Goal: Task Accomplishment & Management: Use online tool/utility

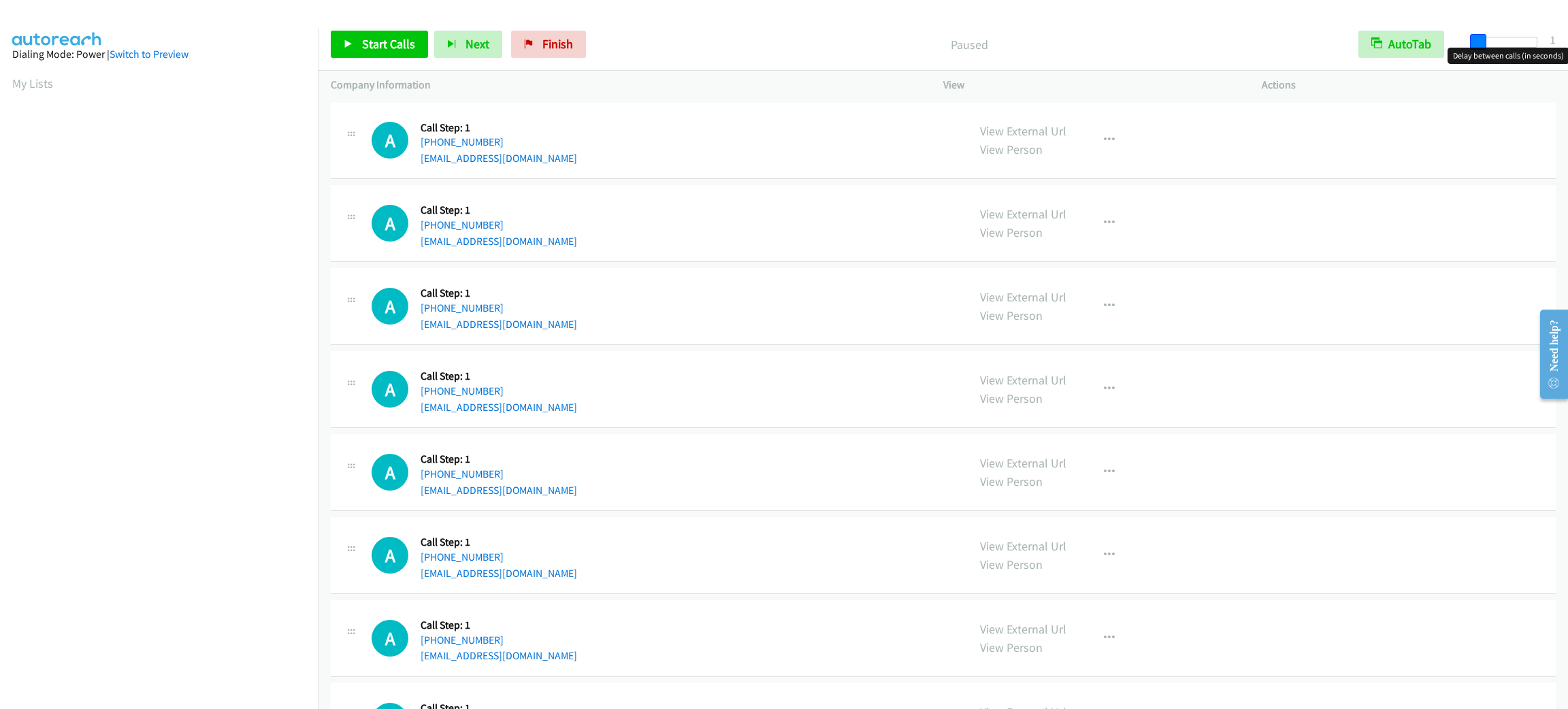
click at [1477, 38] on span at bounding box center [1477, 42] width 16 height 16
click at [374, 40] on span "Start Calls" at bounding box center [389, 44] width 53 height 16
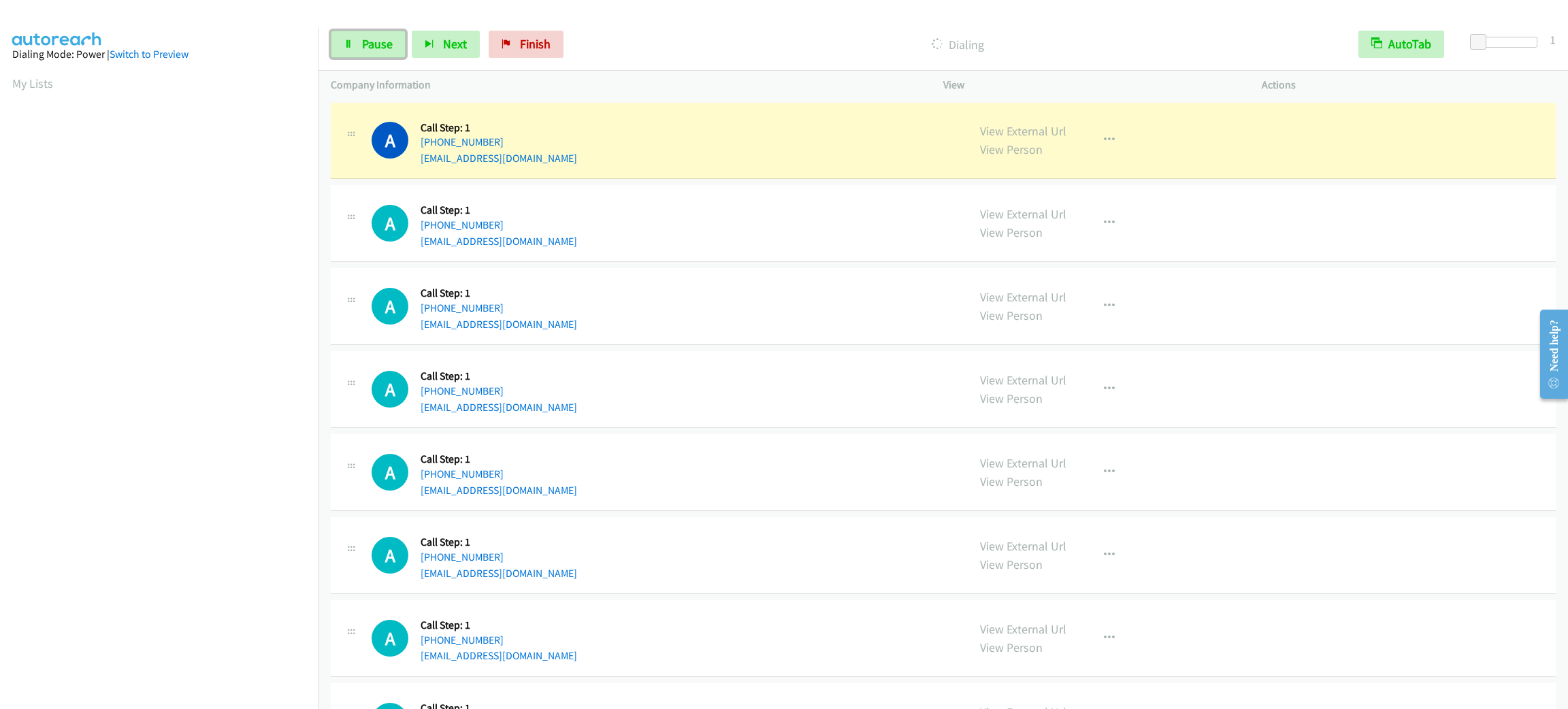
drag, startPoint x: 358, startPoint y: 38, endPoint x: 360, endPoint y: 71, distance: 33.1
click at [360, 38] on link "Pause" at bounding box center [368, 44] width 75 height 27
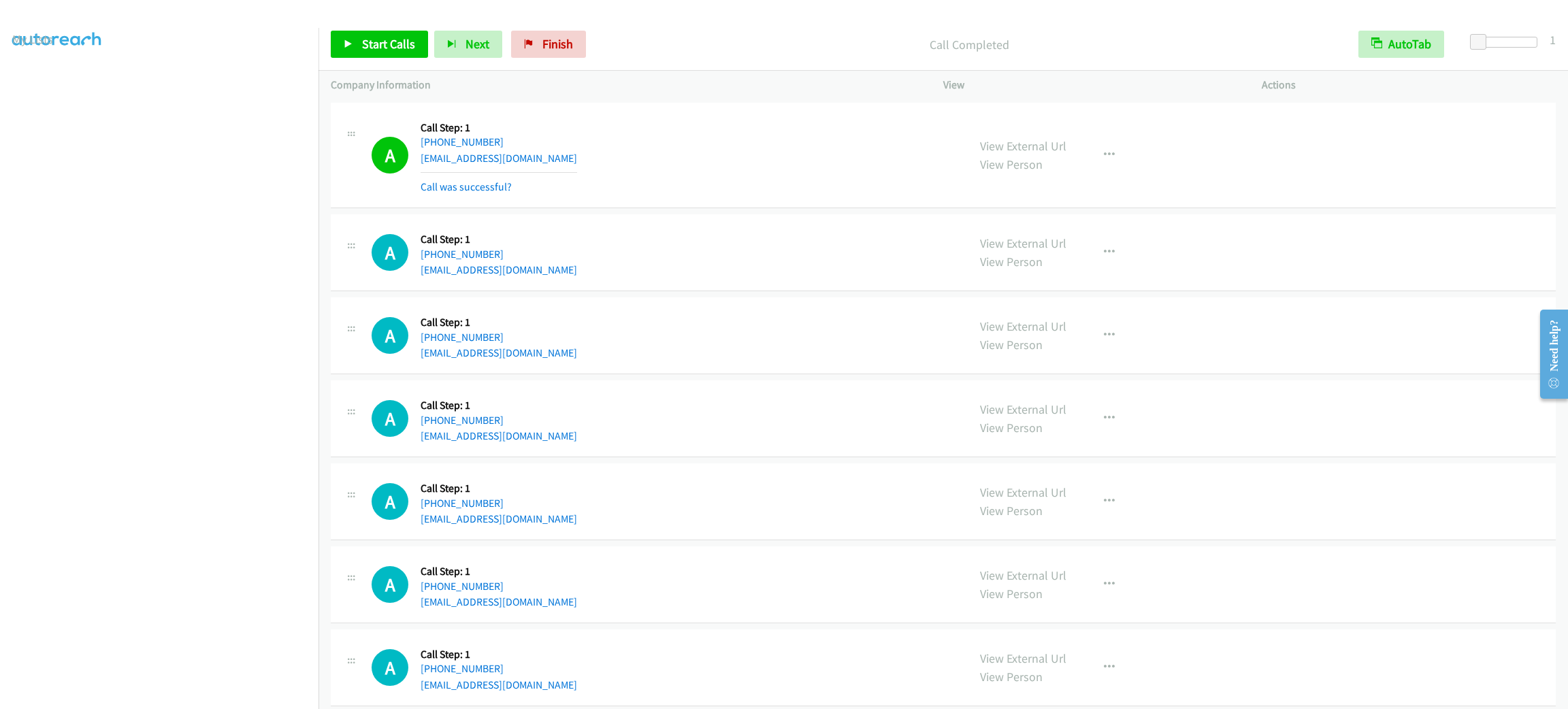
drag, startPoint x: 526, startPoint y: 117, endPoint x: 457, endPoint y: 101, distance: 70.8
click at [527, 118] on div "Callback Scheduled Call Step: 1 America/New_York [PHONE_NUMBER] [EMAIL_ADDRESS]…" at bounding box center [499, 155] width 156 height 81
click at [357, 41] on link "Start Calls" at bounding box center [379, 44] width 98 height 27
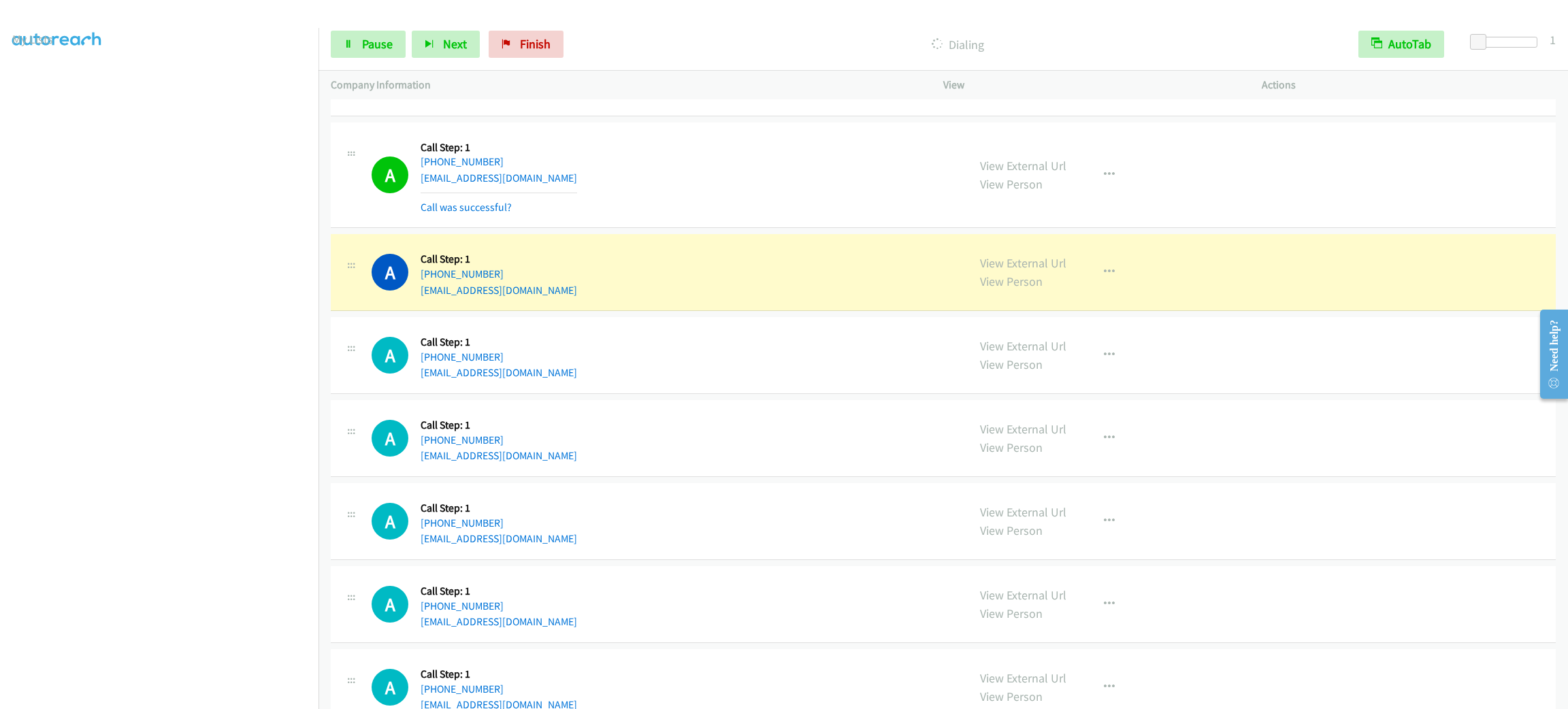
scroll to position [305, 0]
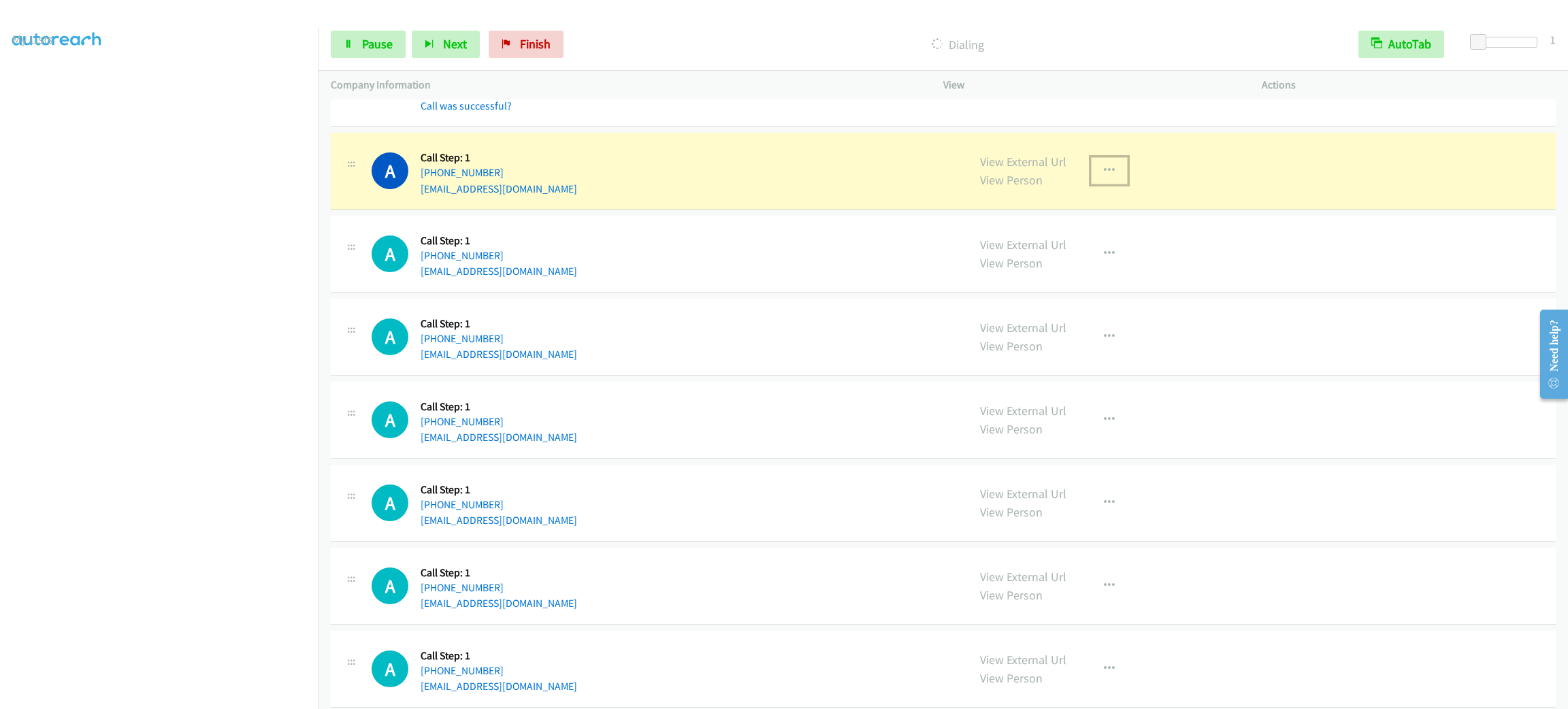
click at [1103, 170] on icon "button" at bounding box center [1108, 170] width 10 height 10
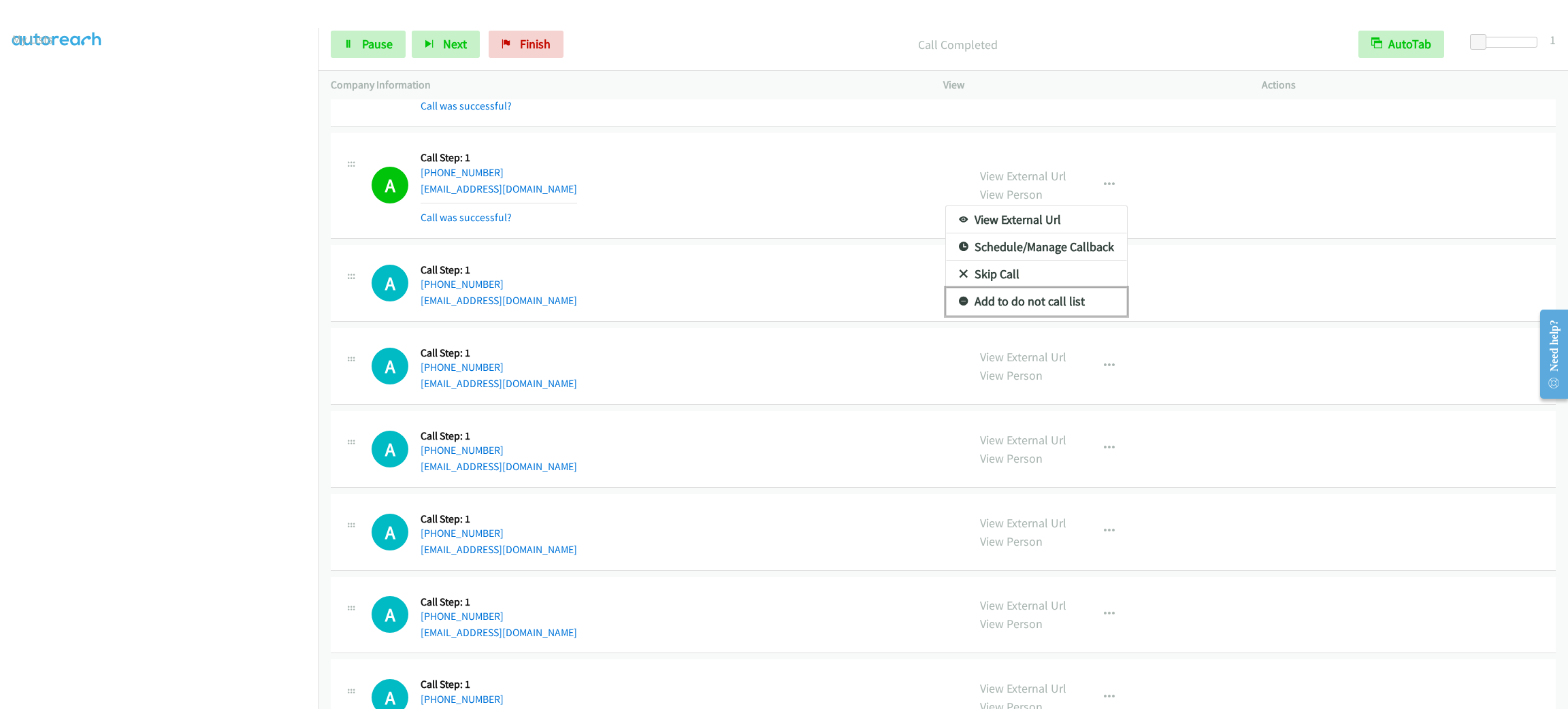
click at [1072, 301] on link "Add to do not call list" at bounding box center [1036, 301] width 181 height 27
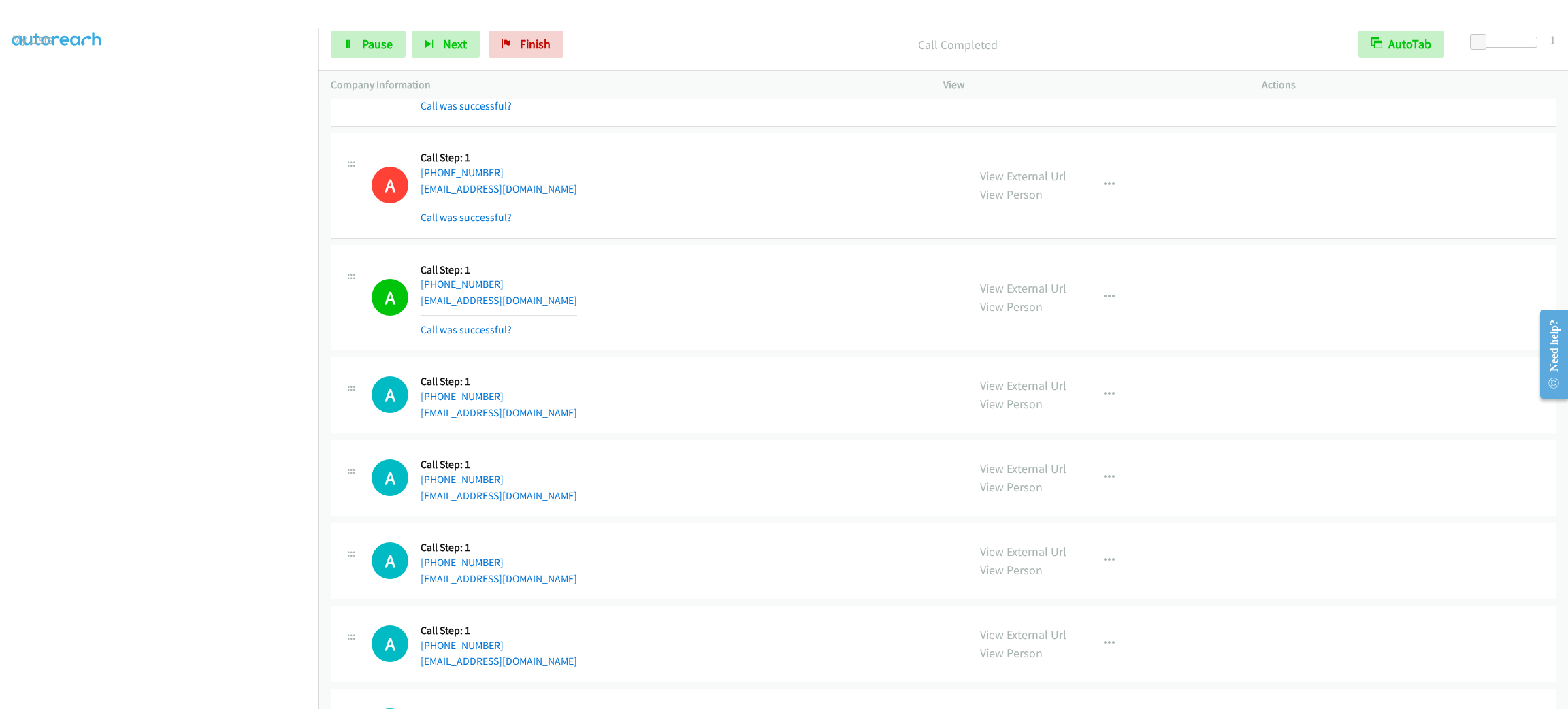
scroll to position [409, 0]
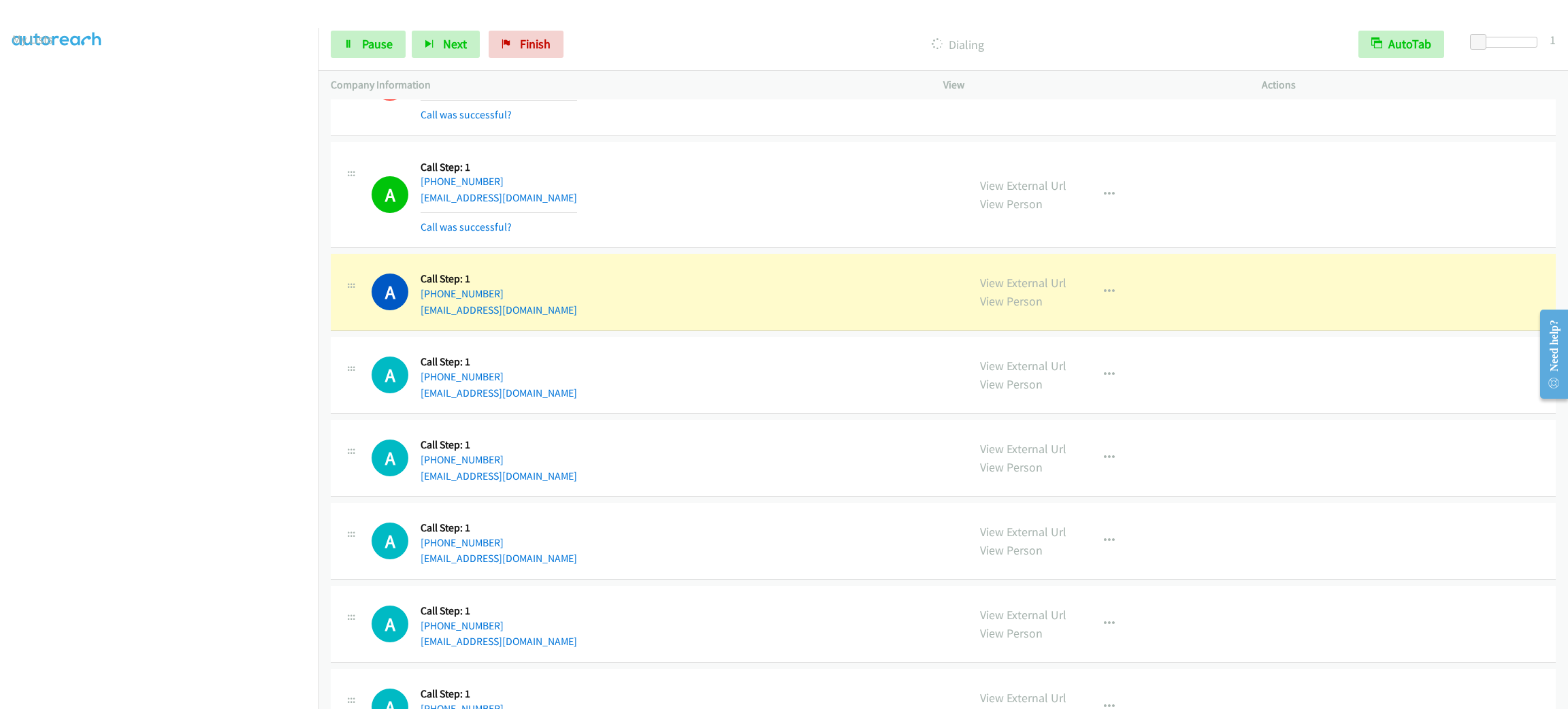
click at [955, 317] on div "A Callback Scheduled Call Step: 1 America/New_York [PHONE_NUMBER] [EMAIL_ADDRES…" at bounding box center [649, 292] width 637 height 52
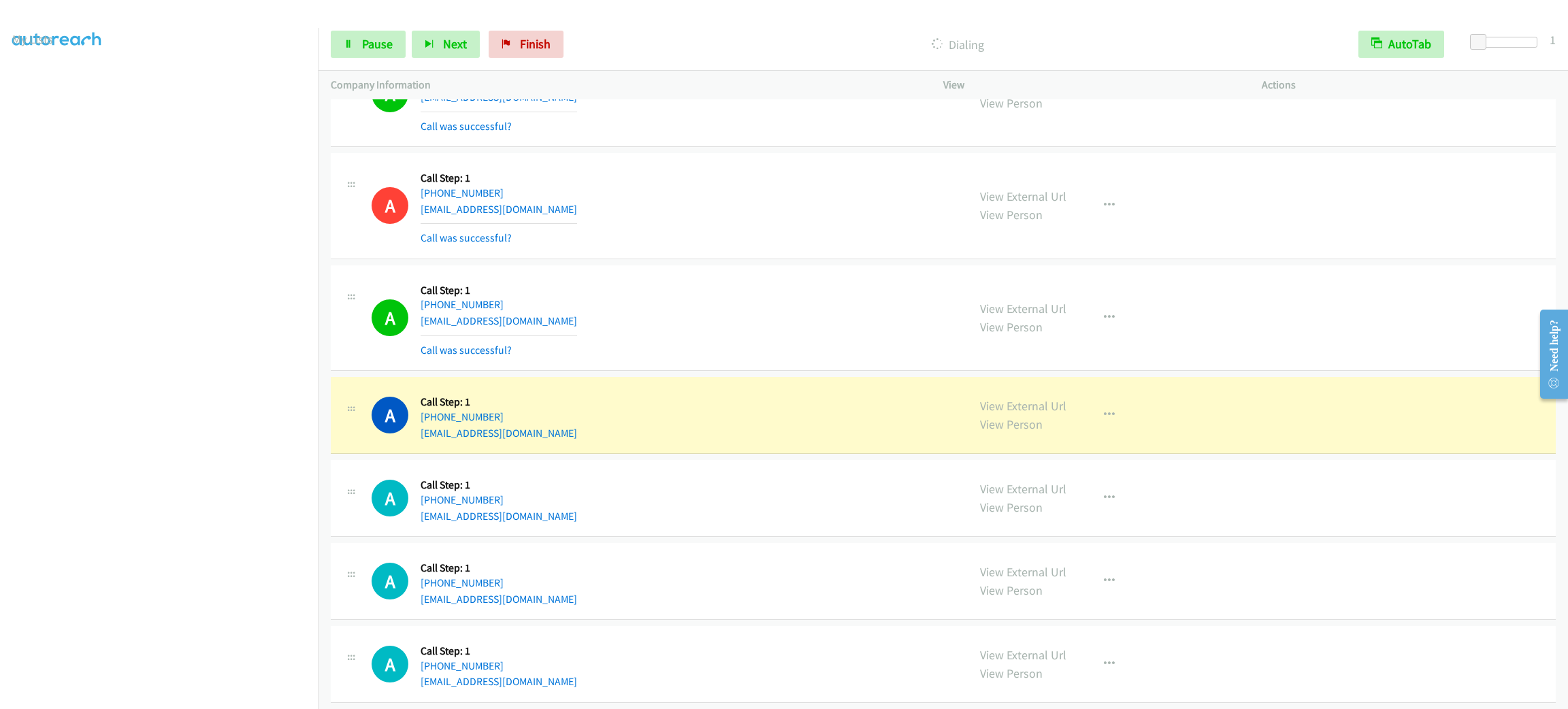
scroll to position [489, 0]
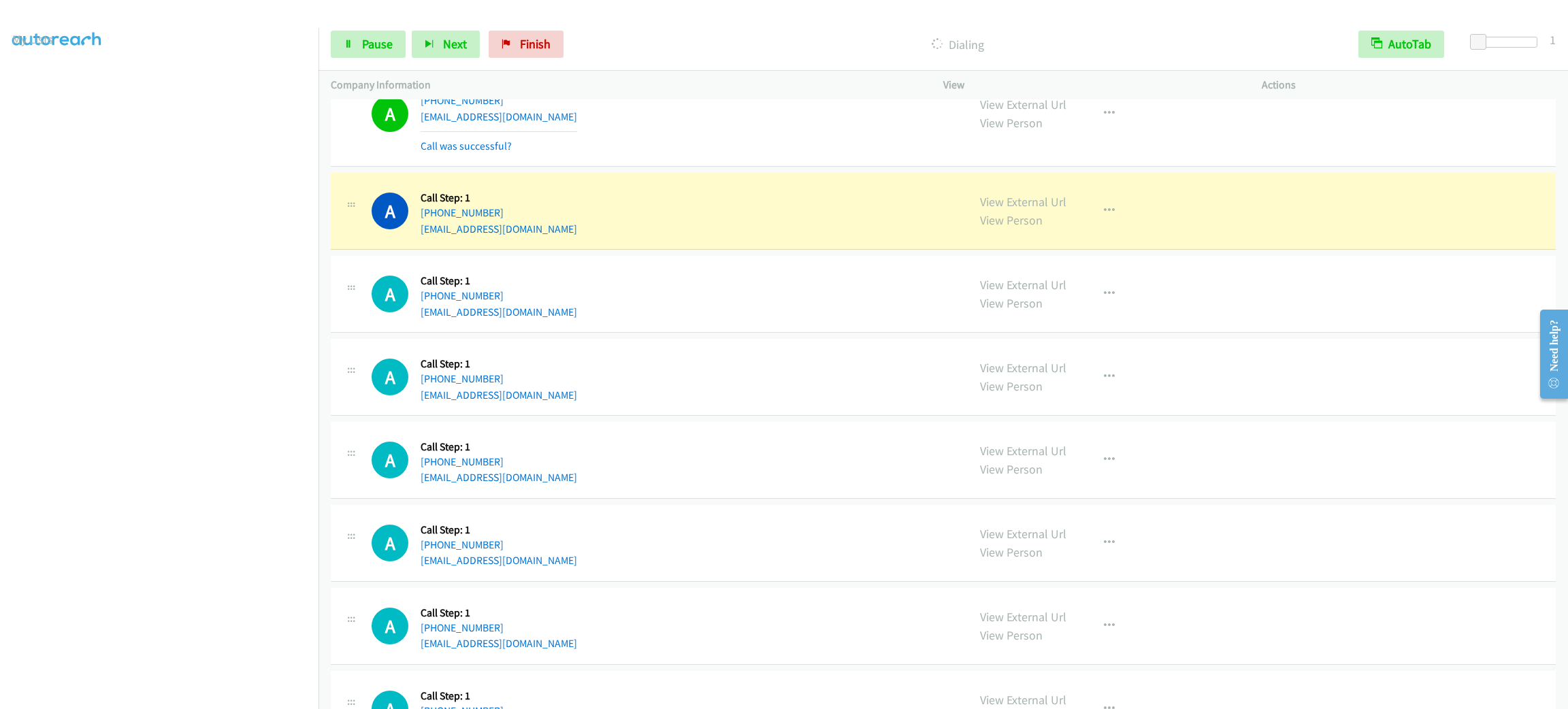
click at [1052, 191] on div "View External Url View Person View External Url Email Schedule/Manage Callback …" at bounding box center [1133, 210] width 331 height 52
click at [1124, 208] on div "View External Url View Person View External Url Email Schedule/Manage Callback …" at bounding box center [1133, 210] width 331 height 52
click at [1113, 206] on button "button" at bounding box center [1109, 210] width 37 height 27
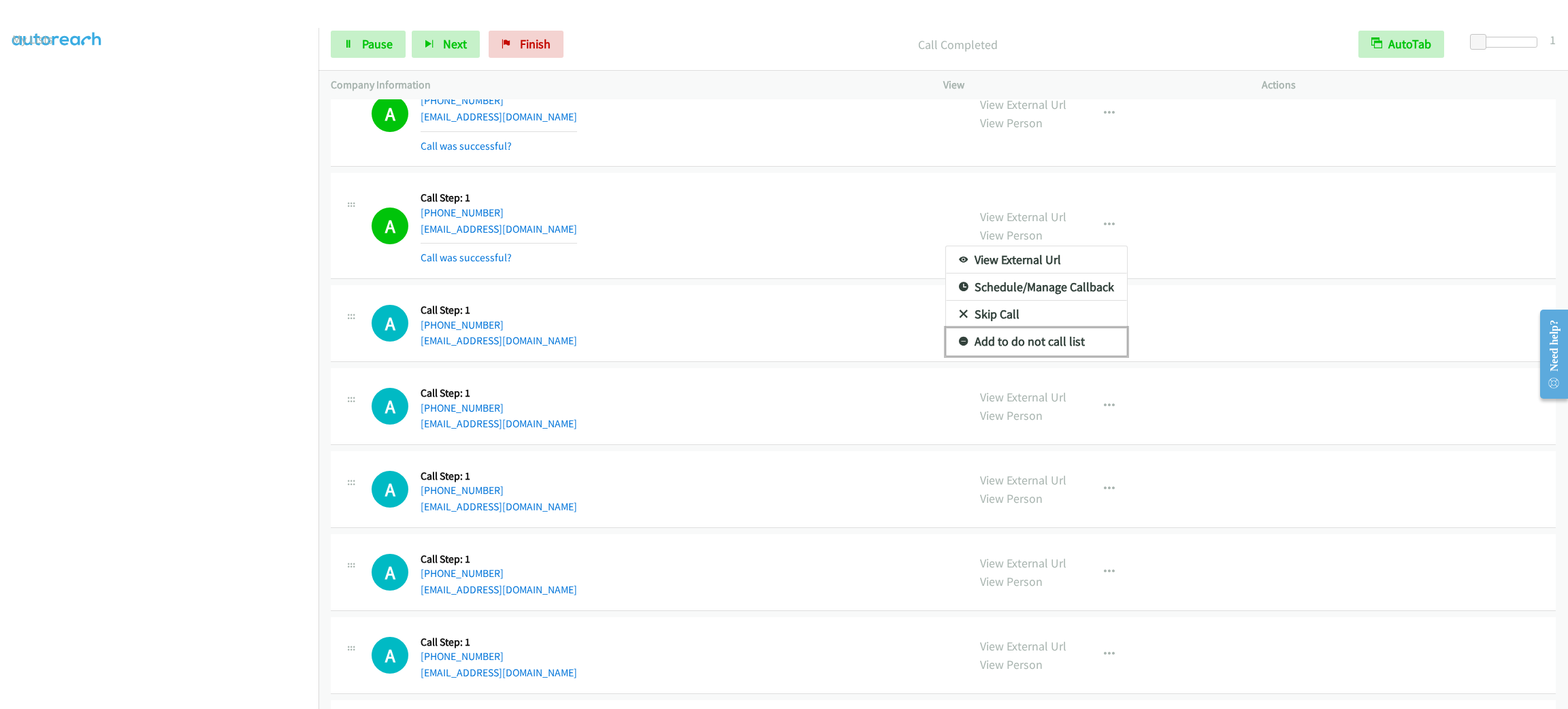
drag, startPoint x: 1030, startPoint y: 341, endPoint x: 927, endPoint y: 284, distance: 117.7
click at [1028, 341] on link "Add to do not call list" at bounding box center [1036, 341] width 181 height 27
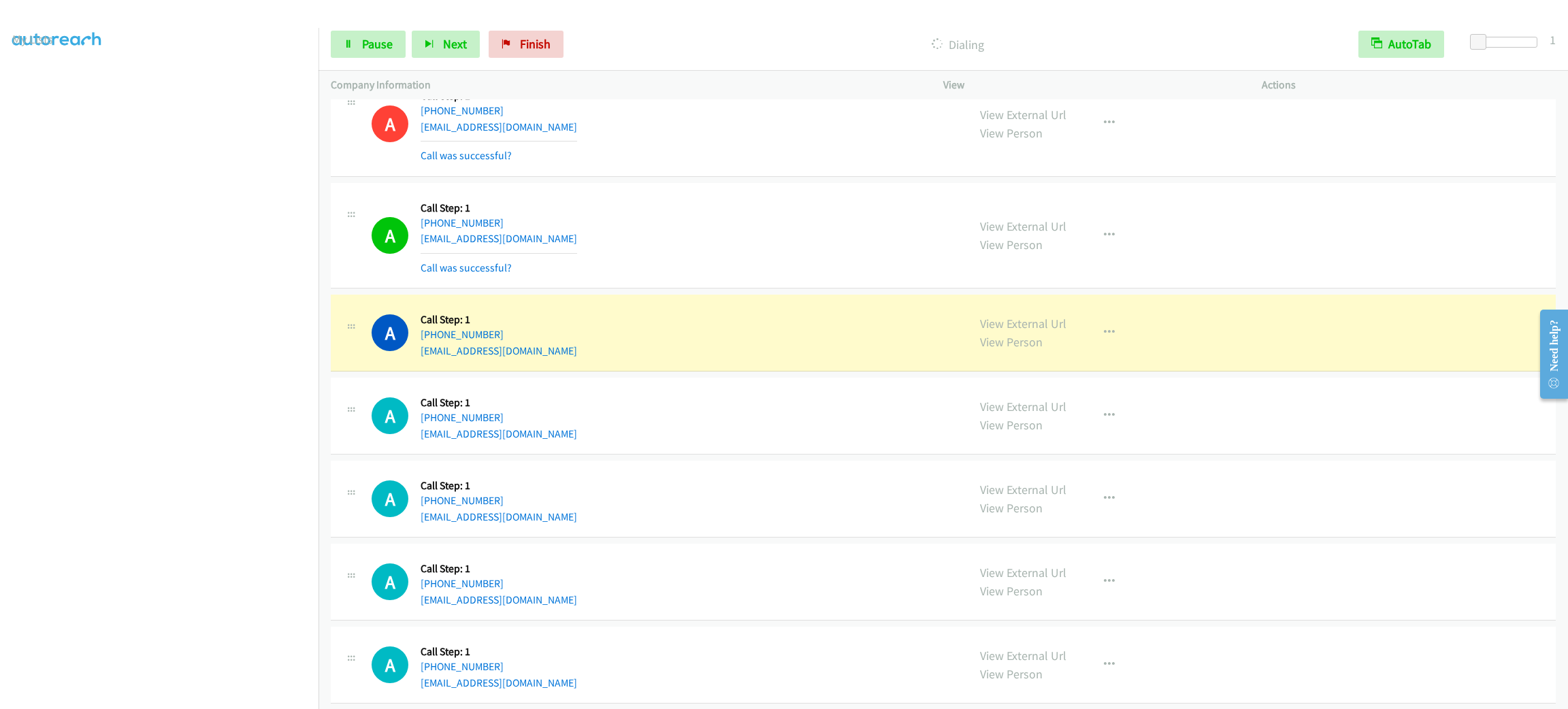
scroll to position [693, 0]
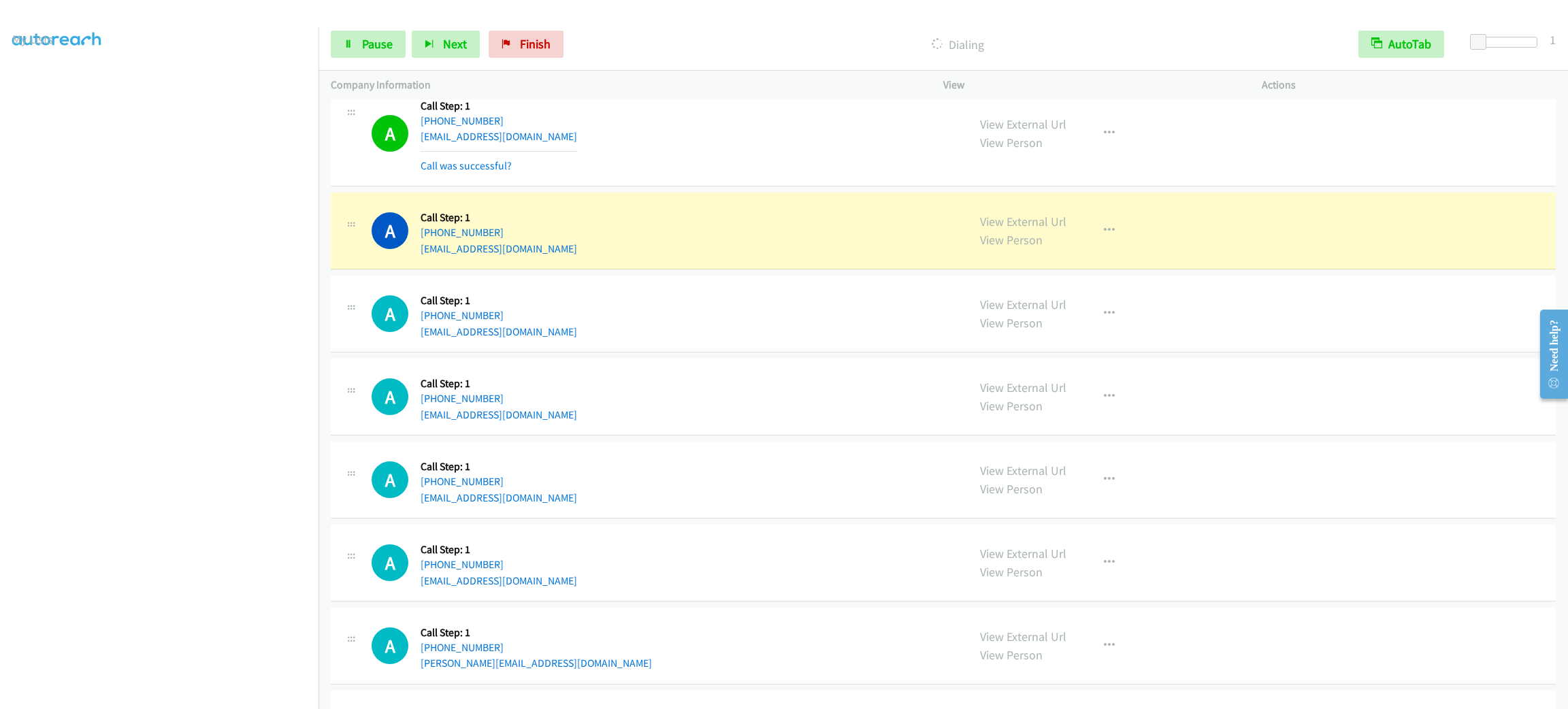
drag, startPoint x: 701, startPoint y: 300, endPoint x: 940, endPoint y: 279, distance: 239.9
click at [701, 300] on div "A Callback Scheduled Call Step: 1 America/Los_Angeles [PHONE_NUMBER] [EMAIL_ADD…" at bounding box center [664, 314] width 584 height 52
click at [1103, 227] on button "button" at bounding box center [1109, 230] width 37 height 27
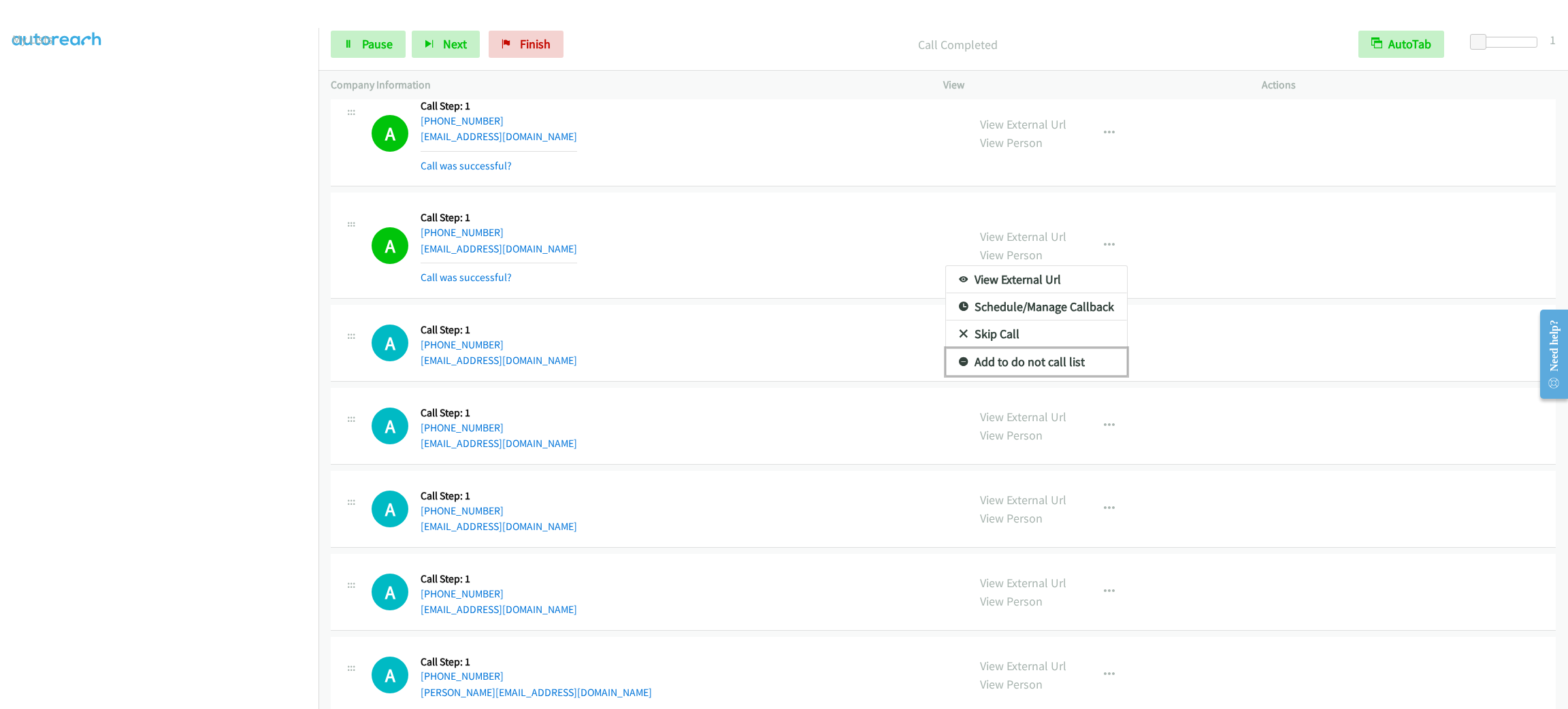
click at [1060, 367] on link "Add to do not call list" at bounding box center [1036, 361] width 181 height 27
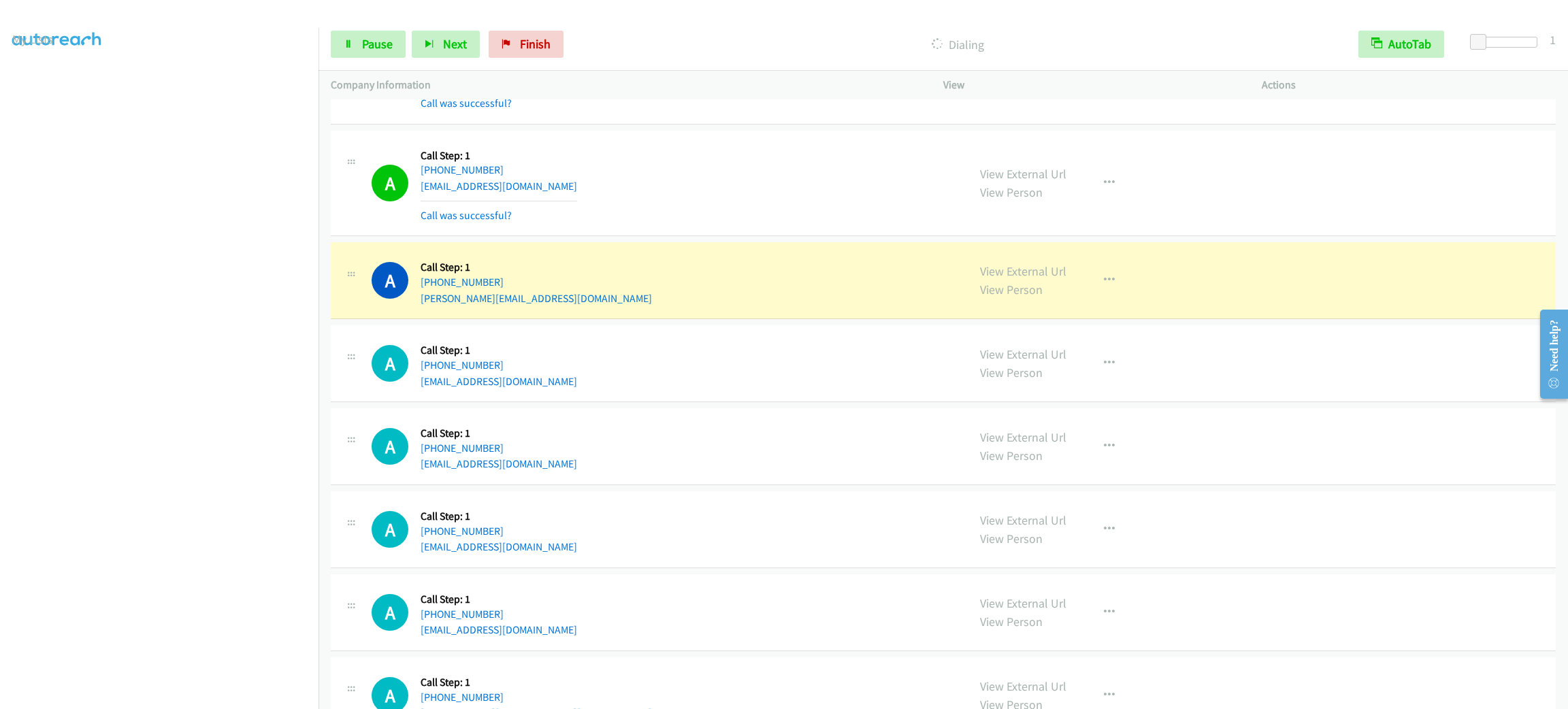
scroll to position [1305, 0]
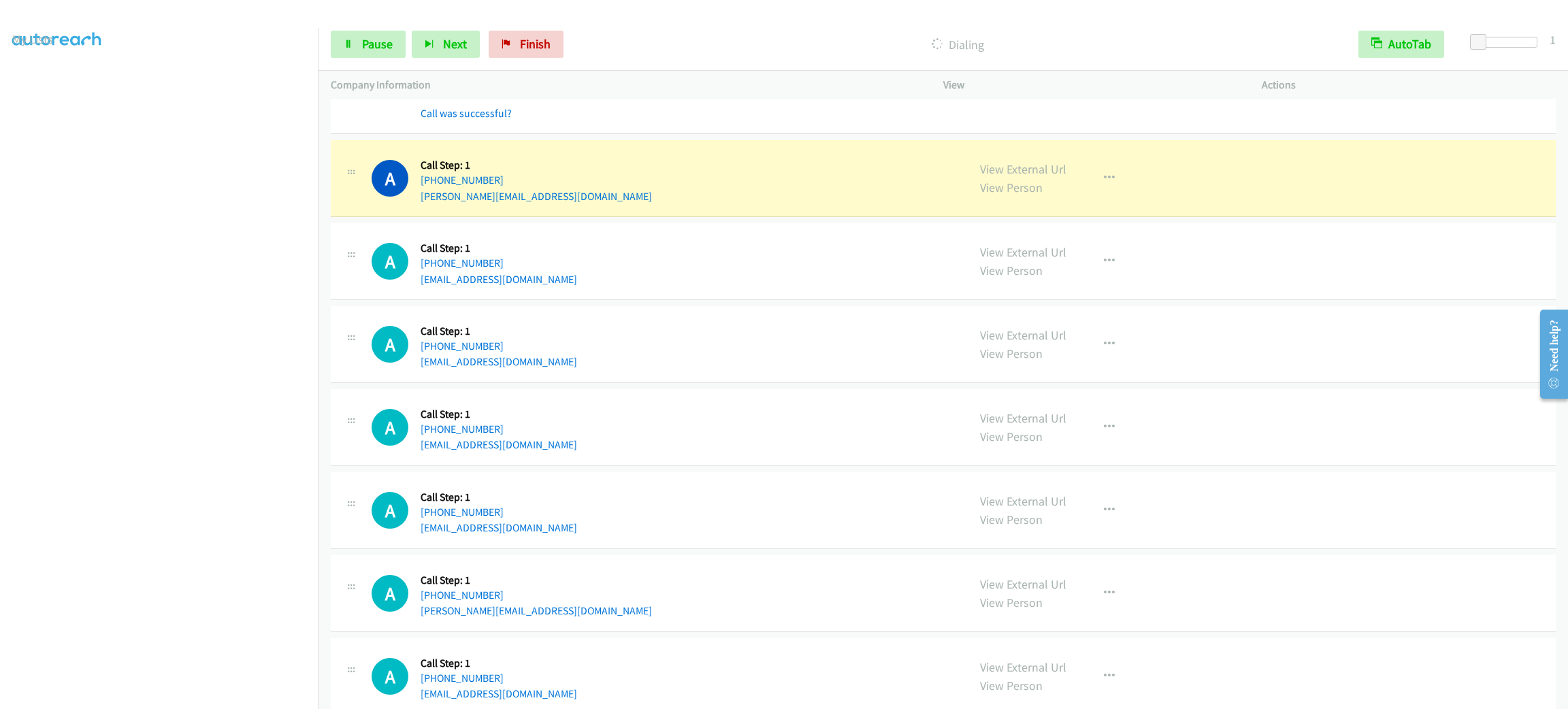
click at [208, 696] on section at bounding box center [159, 386] width 294 height 651
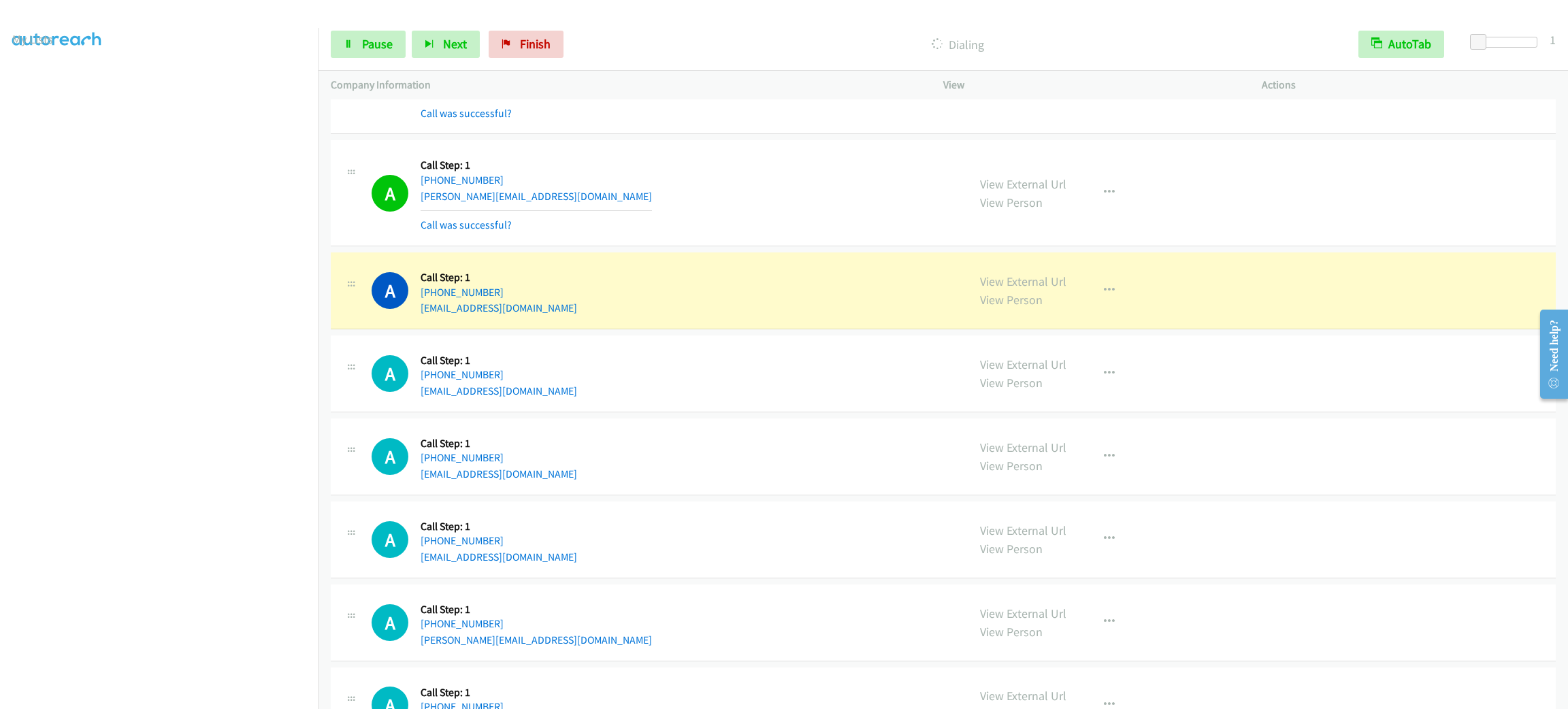
scroll to position [1409, 0]
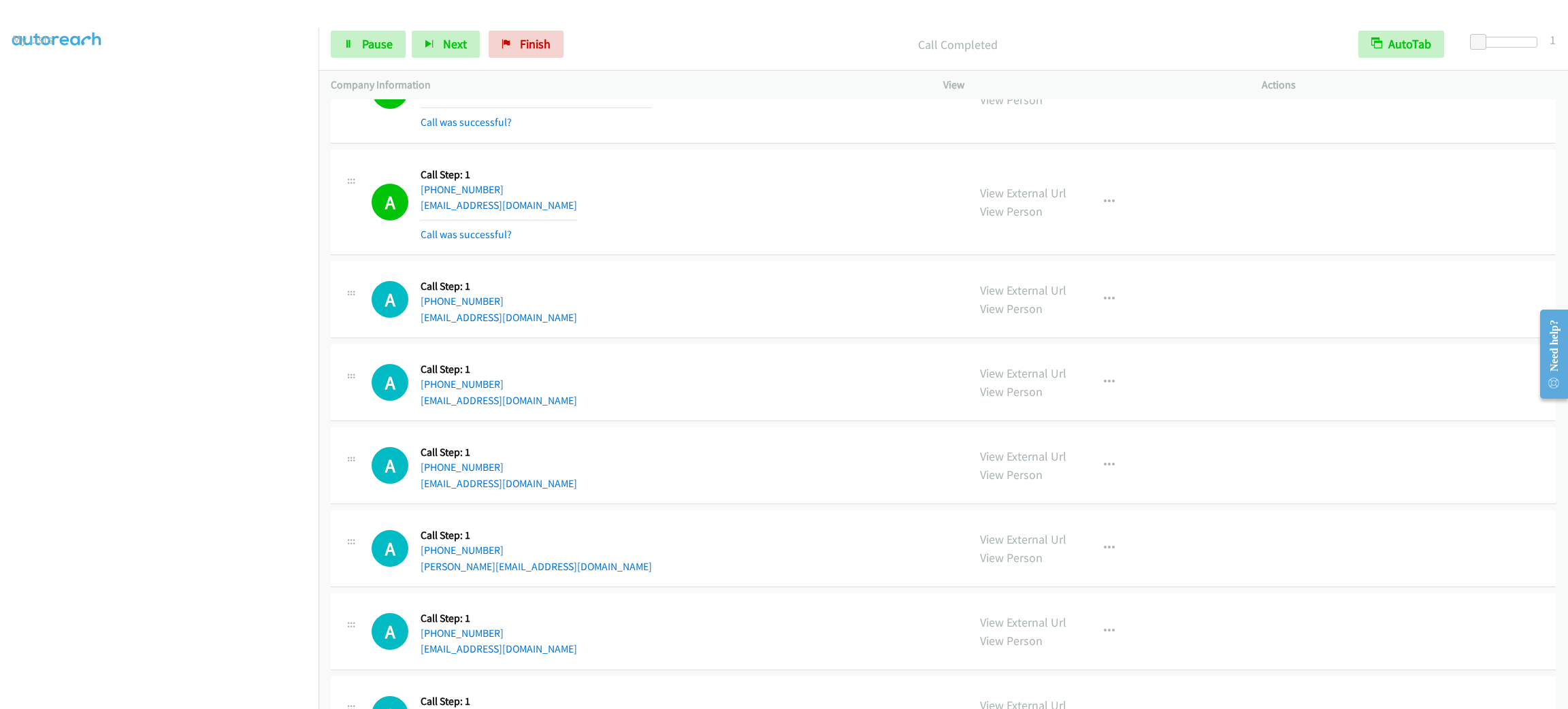
click at [1096, 191] on div "View External Url View Person View External Url Email Schedule/Manage Callback …" at bounding box center [1133, 202] width 331 height 81
click at [1103, 227] on div "View External Url View Person View External Url Email Schedule/Manage Callback …" at bounding box center [1133, 202] width 331 height 81
click at [1097, 216] on button "button" at bounding box center [1109, 202] width 37 height 27
click at [1084, 332] on link "Add to do not call list" at bounding box center [1036, 318] width 181 height 27
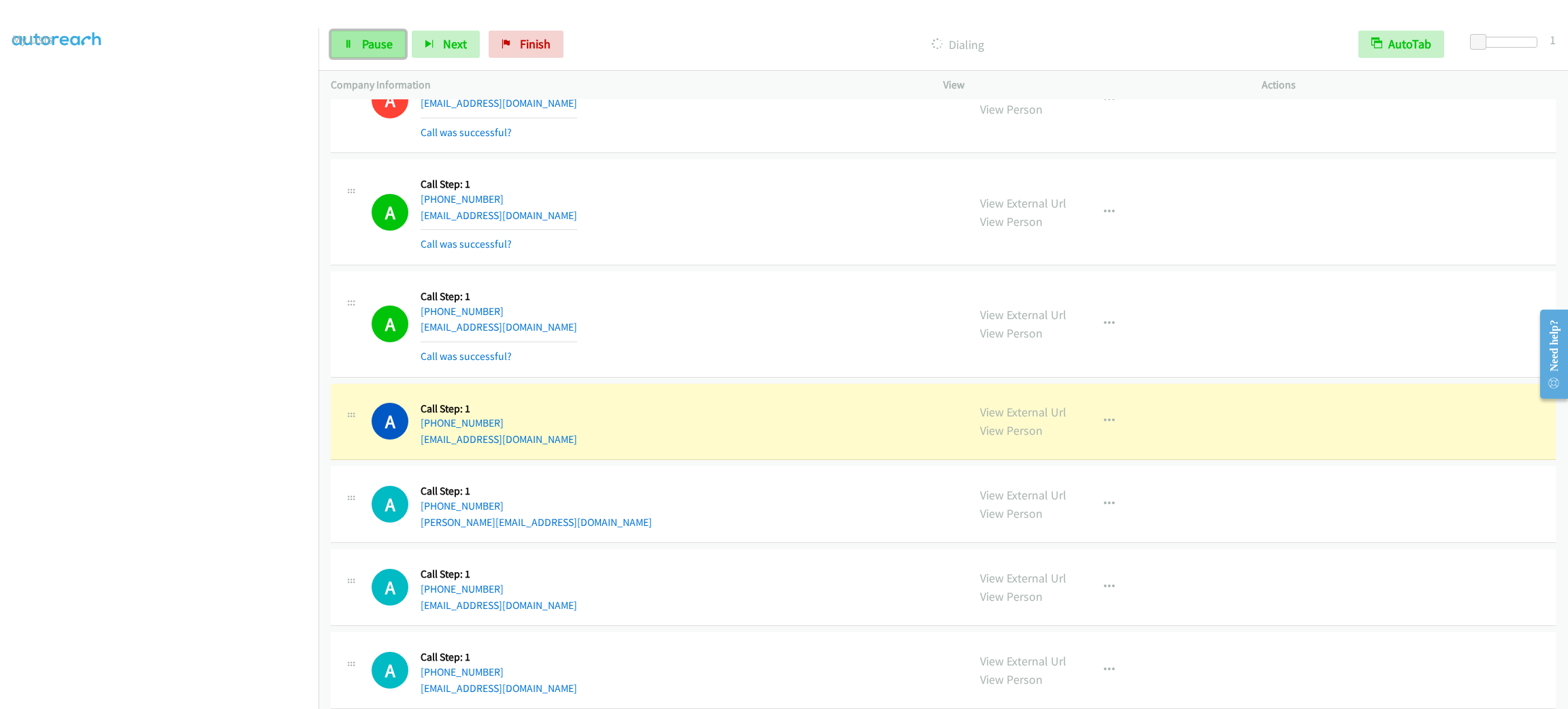
click at [399, 36] on link "Pause" at bounding box center [368, 44] width 75 height 27
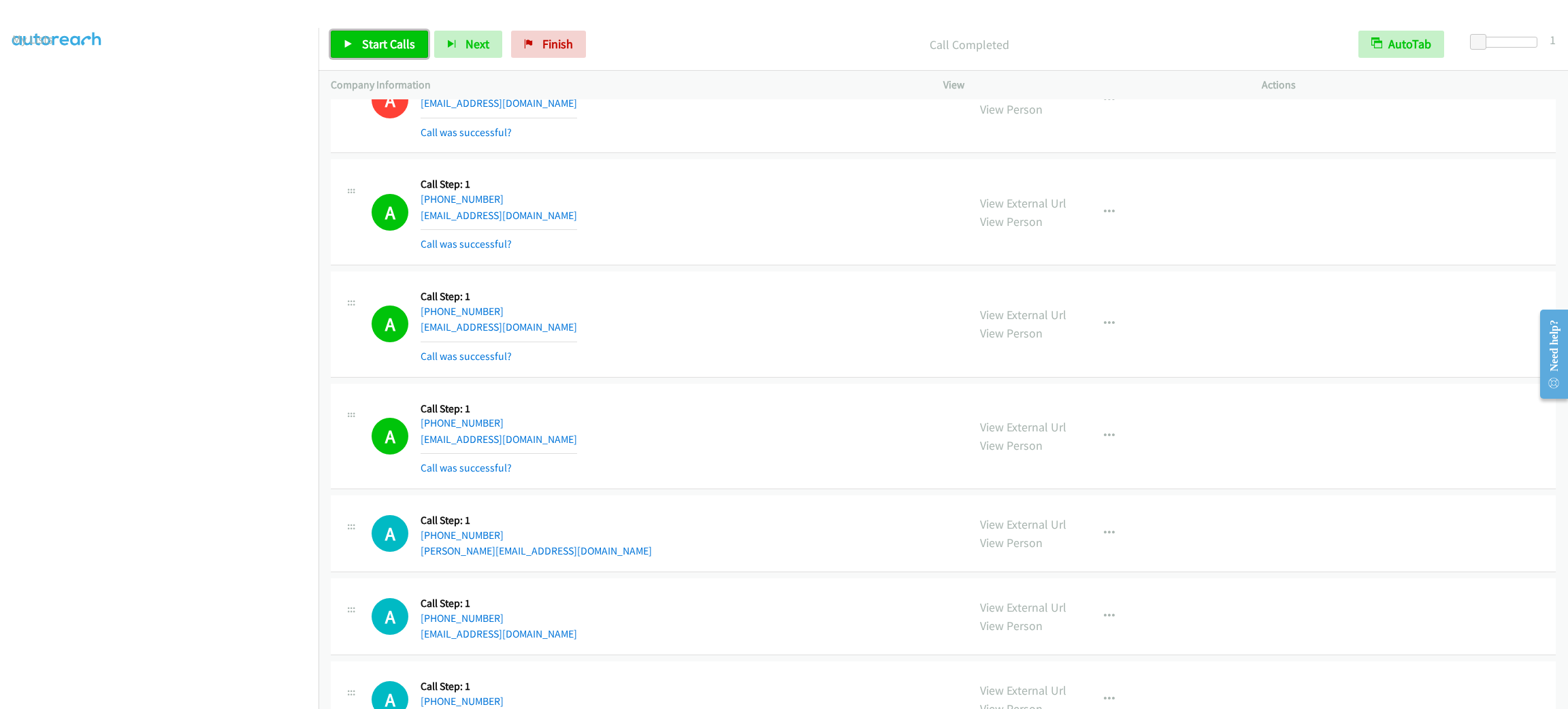
click at [408, 40] on span "Start Calls" at bounding box center [389, 44] width 53 height 16
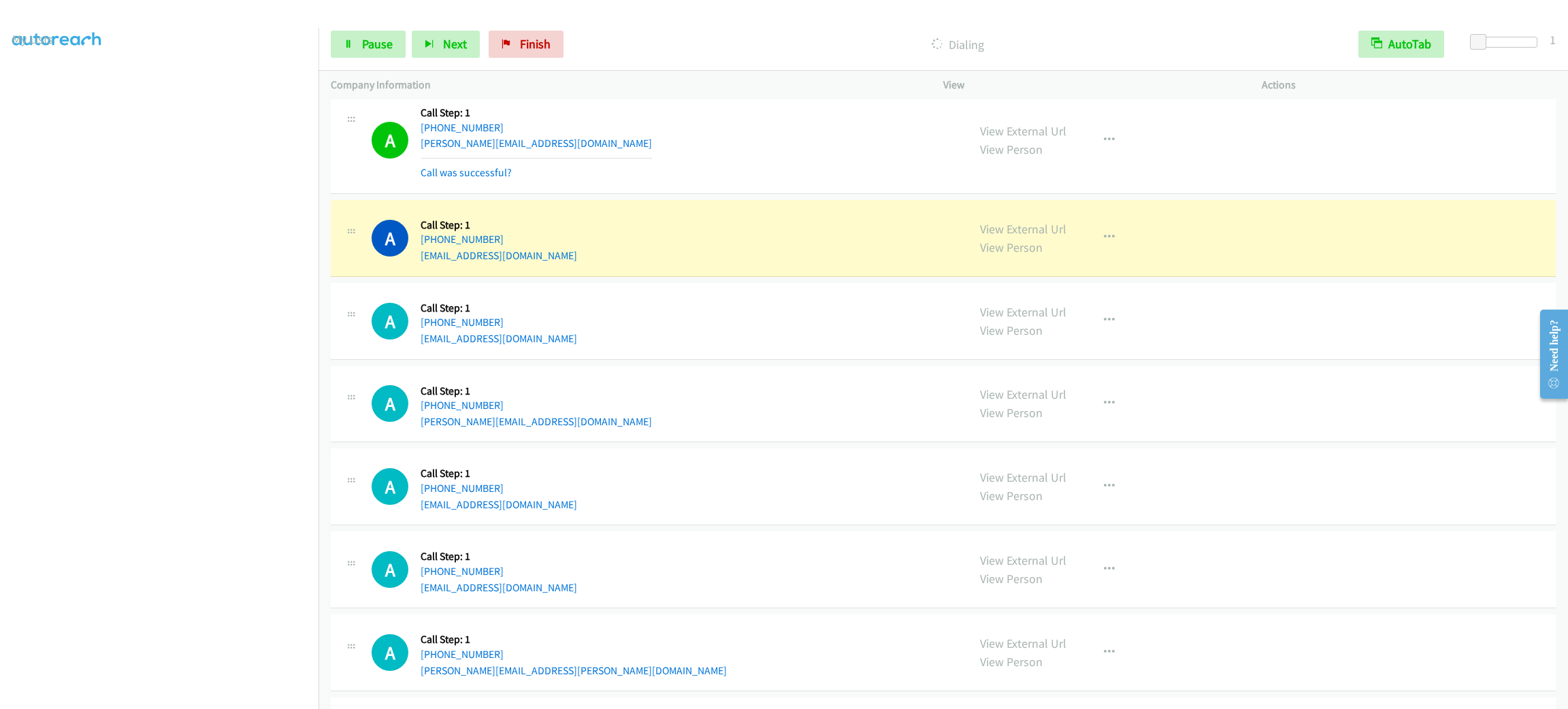
scroll to position [2020, 0]
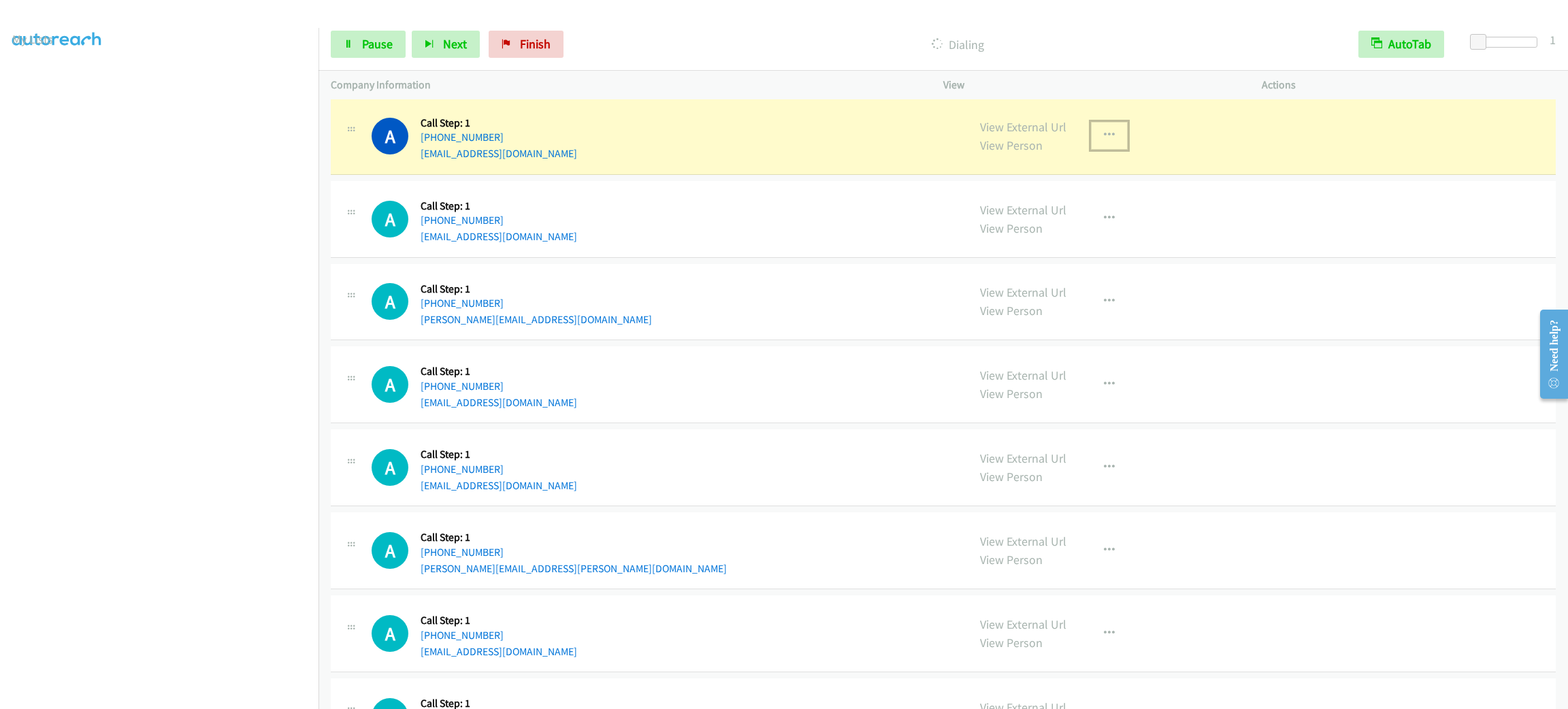
click at [1103, 140] on icon "button" at bounding box center [1108, 135] width 10 height 10
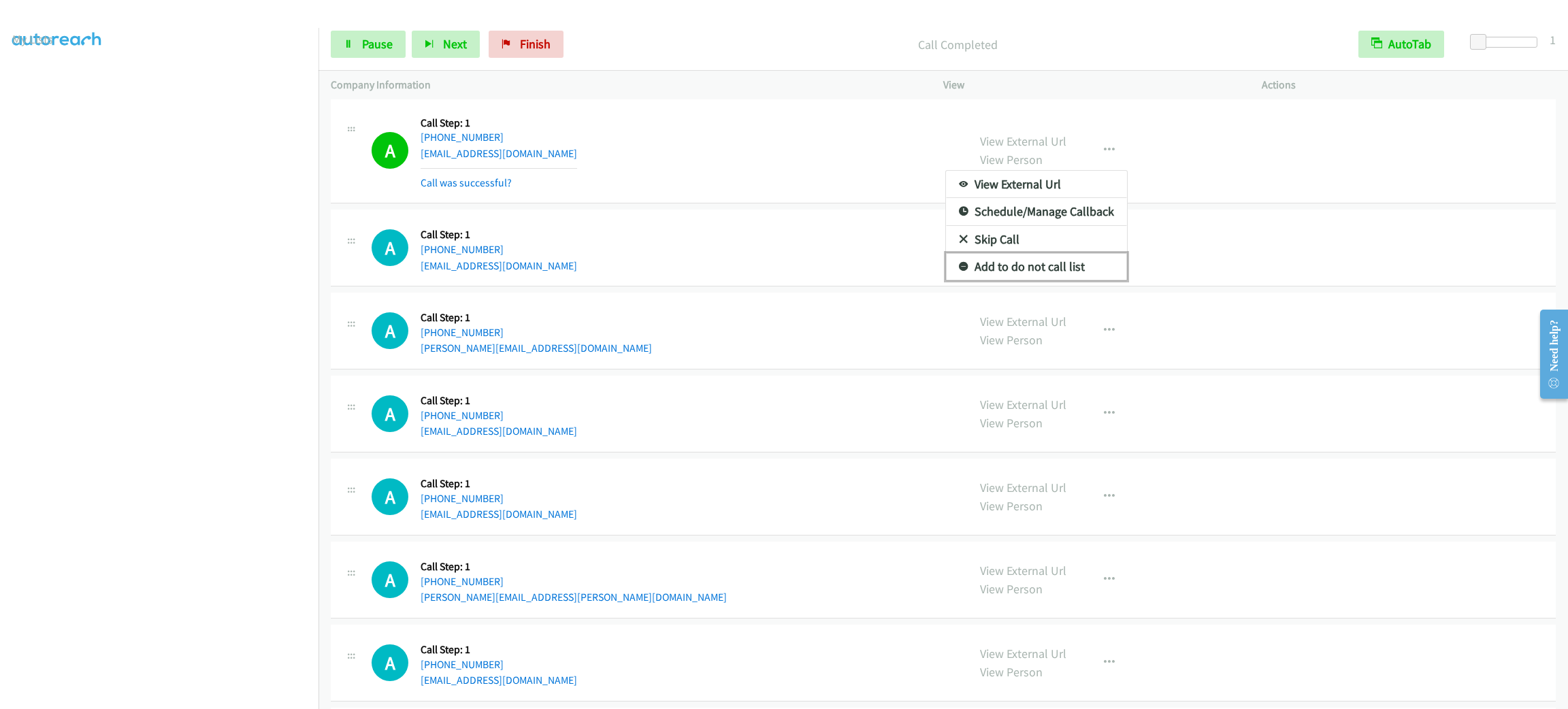
click at [1067, 269] on link "Add to do not call list" at bounding box center [1036, 266] width 181 height 27
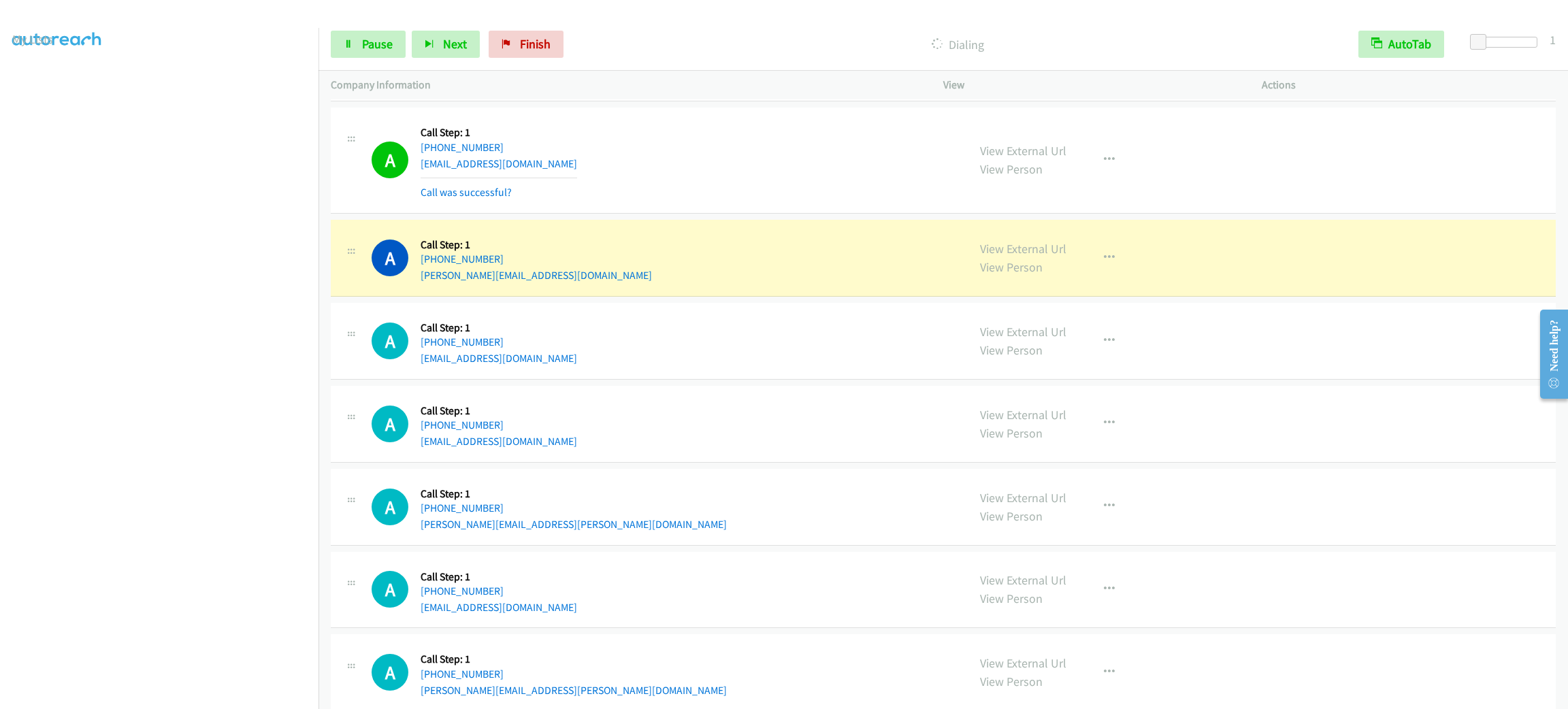
scroll to position [2224, 0]
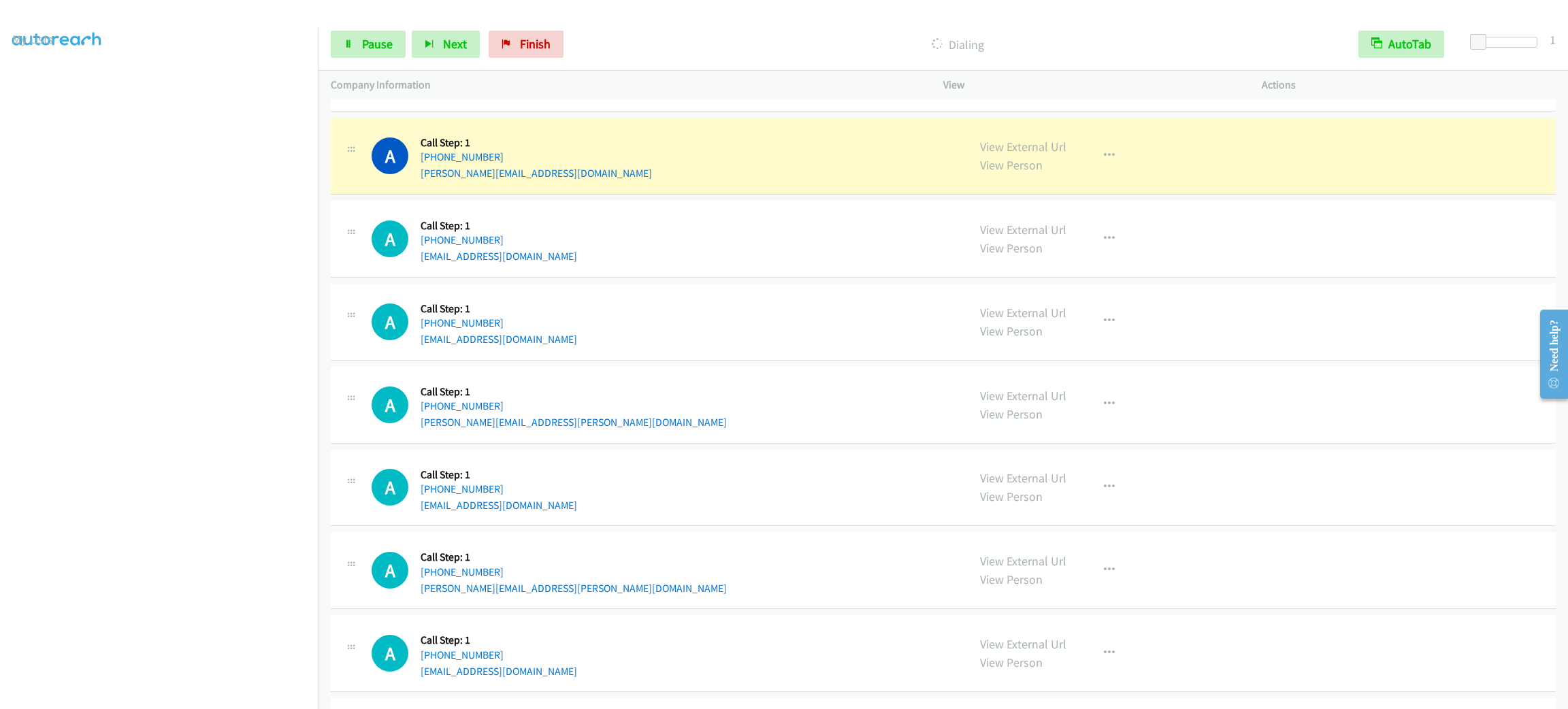
click at [700, 399] on div "A Callback Scheduled Call Step: 1 America/New_York [PHONE_NUMBER] [PERSON_NAME]…" at bounding box center [664, 405] width 584 height 52
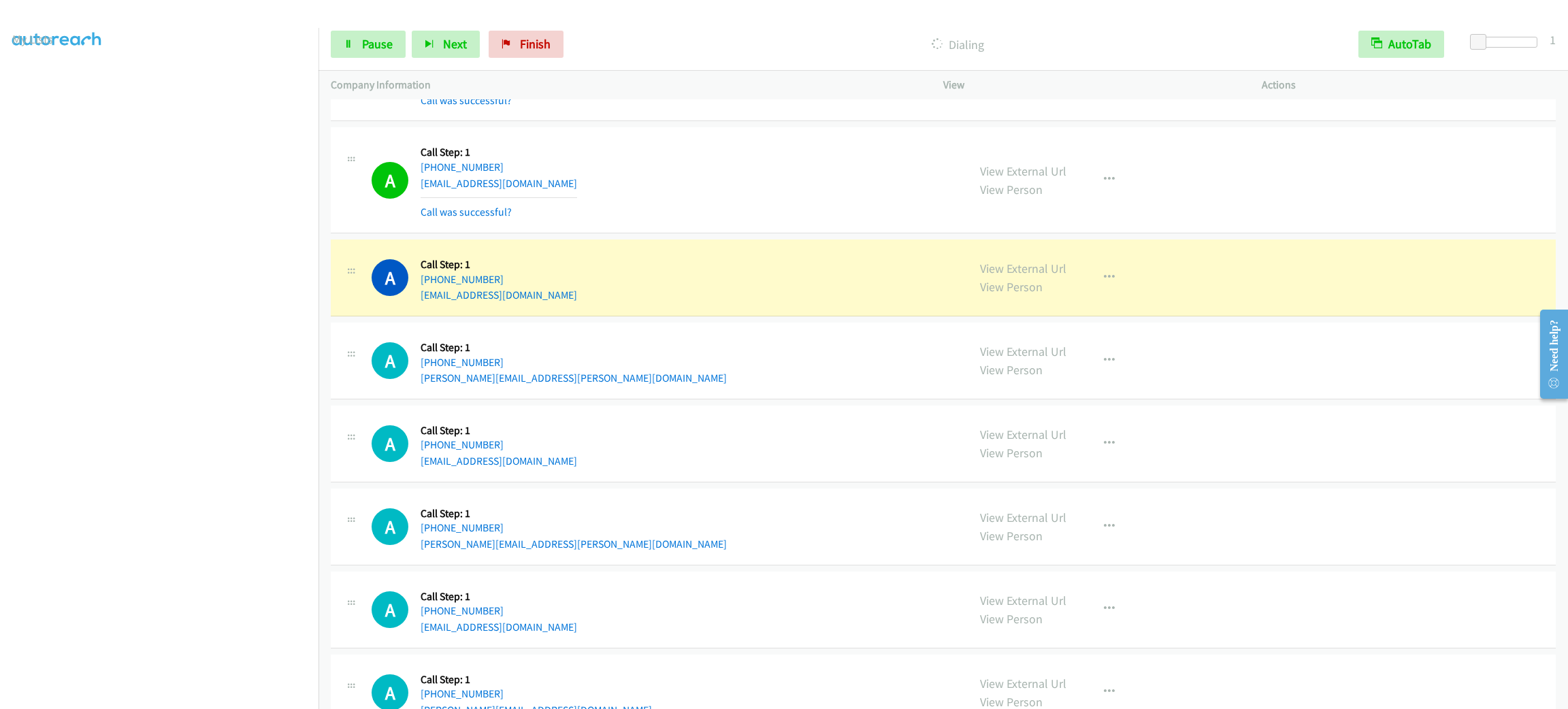
scroll to position [2428, 0]
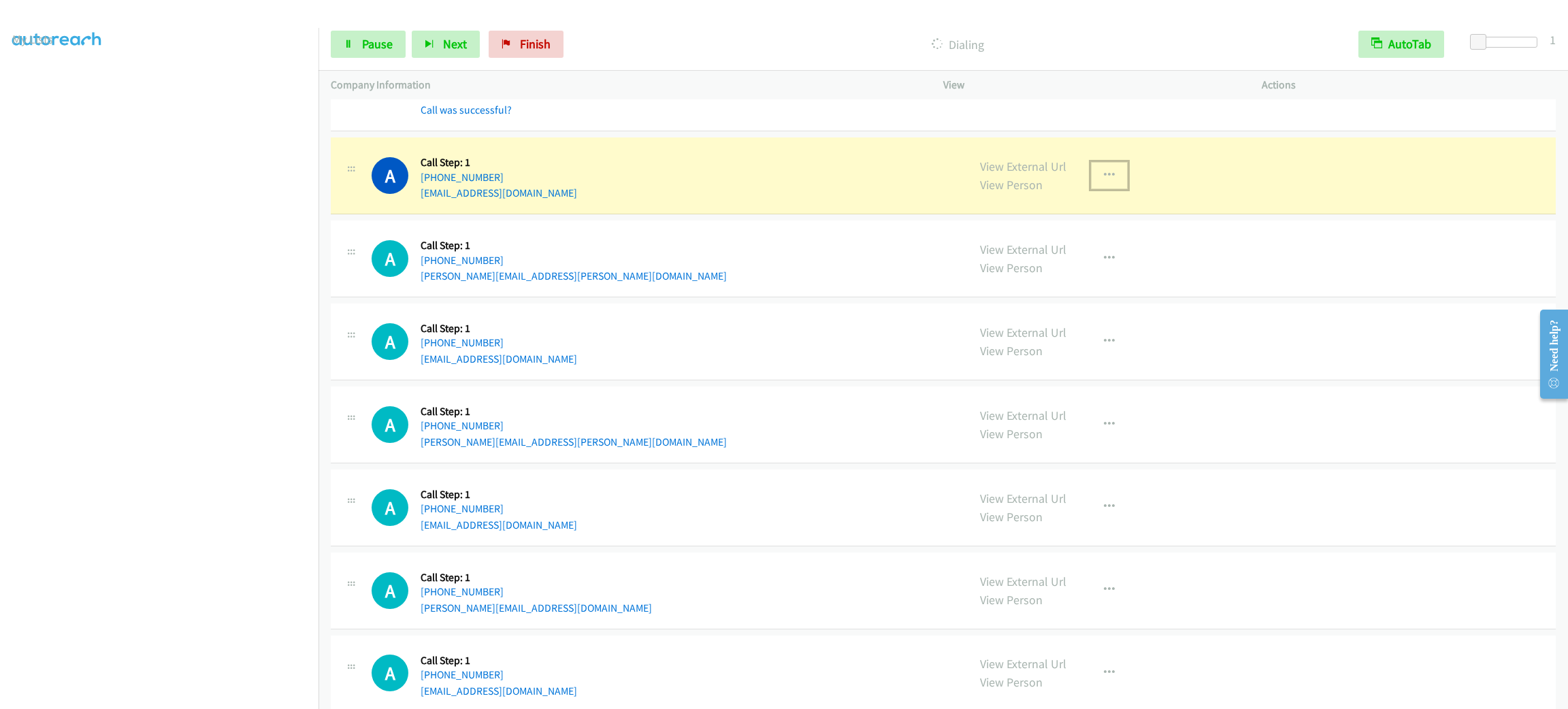
click at [1093, 171] on button "button" at bounding box center [1109, 175] width 37 height 27
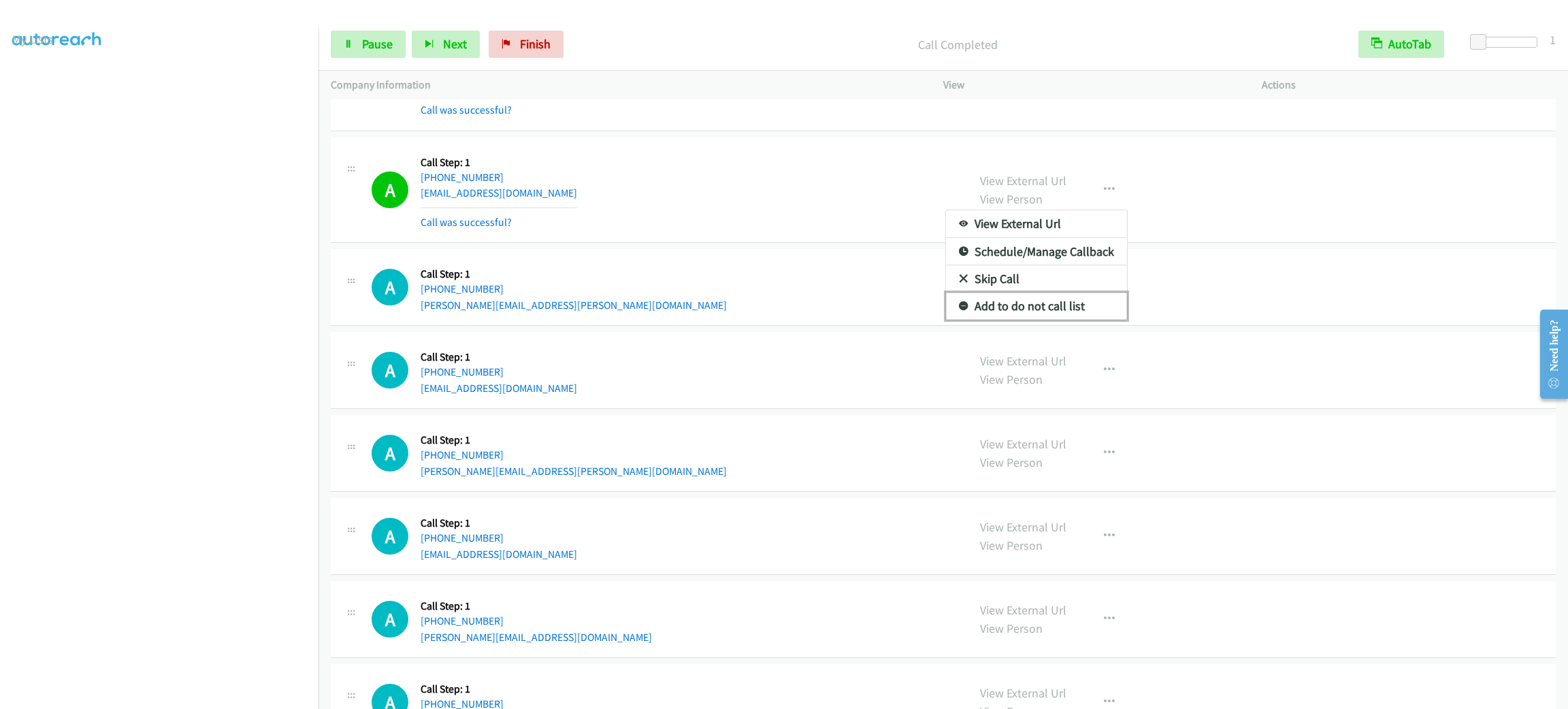
click at [1052, 318] on link "Add to do not call list" at bounding box center [1036, 306] width 181 height 27
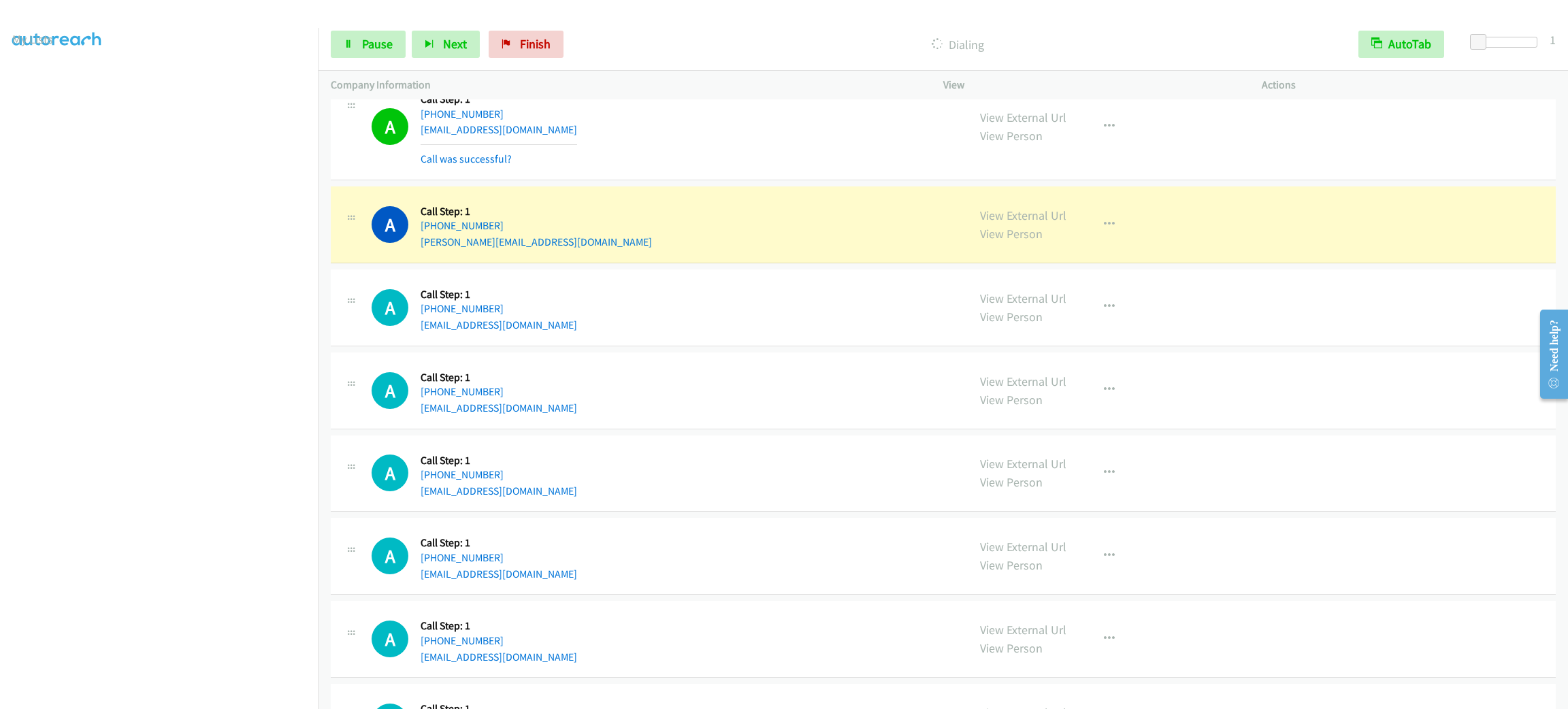
scroll to position [3041, 0]
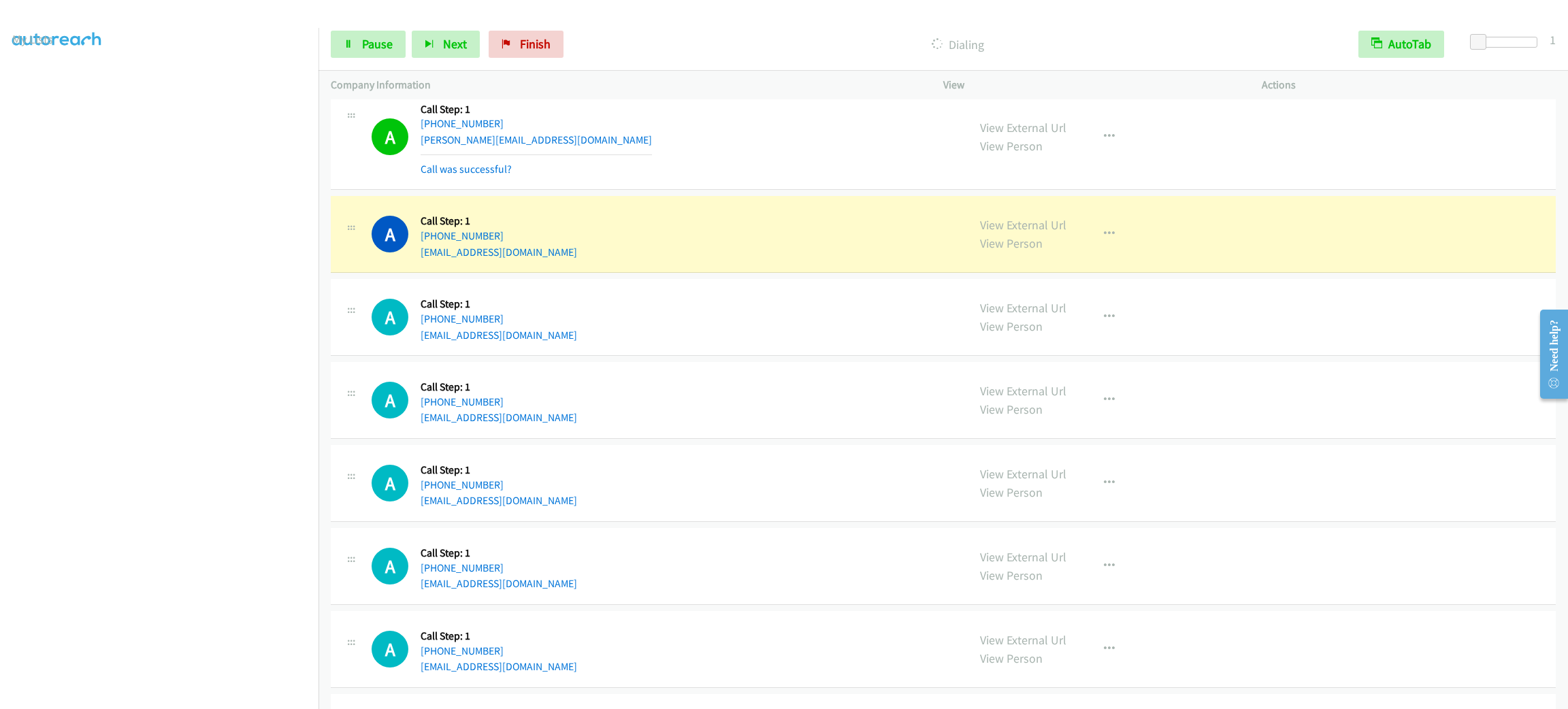
click at [378, 64] on div "Start Calls Pause Next Finish Dialing AutoTab AutoTab 1" at bounding box center [943, 44] width 1249 height 52
click at [386, 48] on span "Pause" at bounding box center [377, 44] width 30 height 16
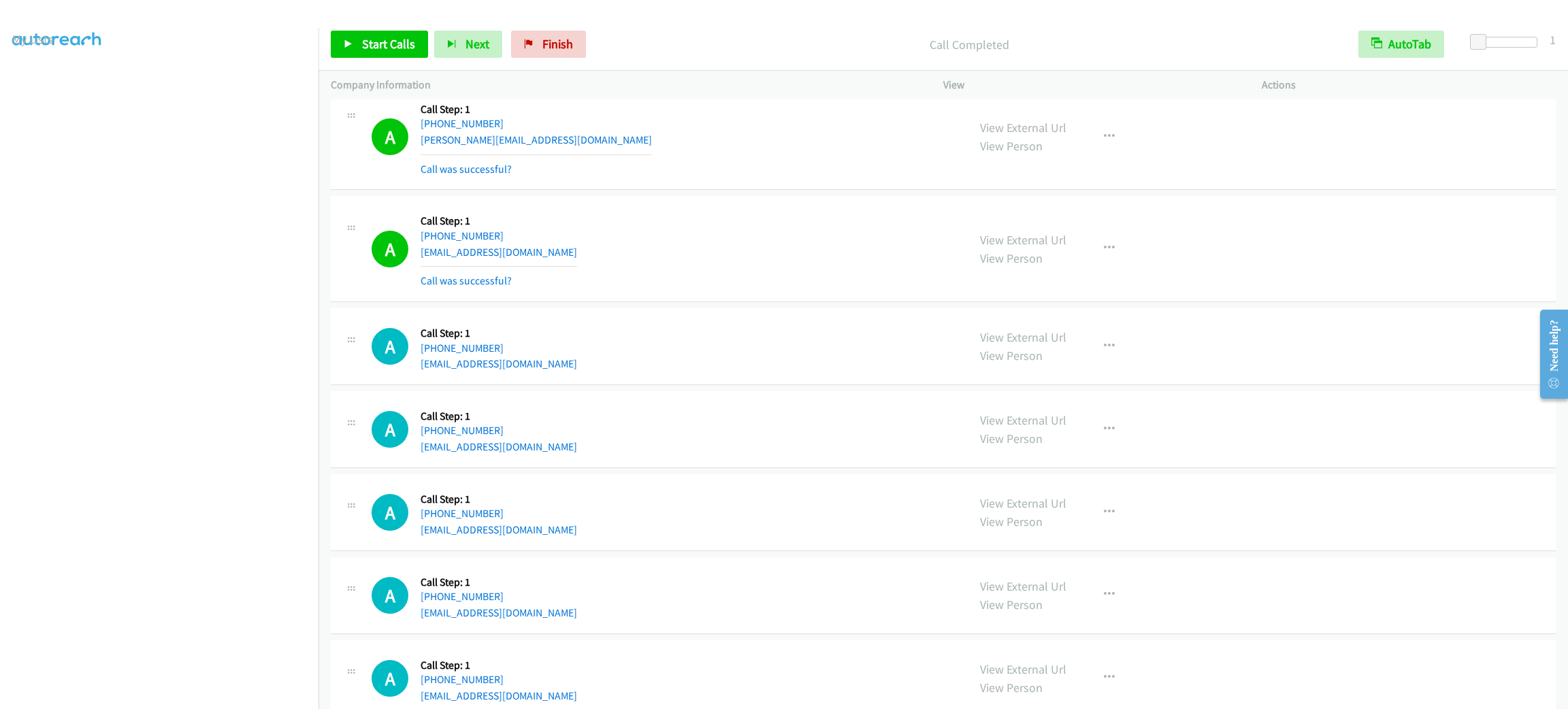
scroll to position [2101, 0]
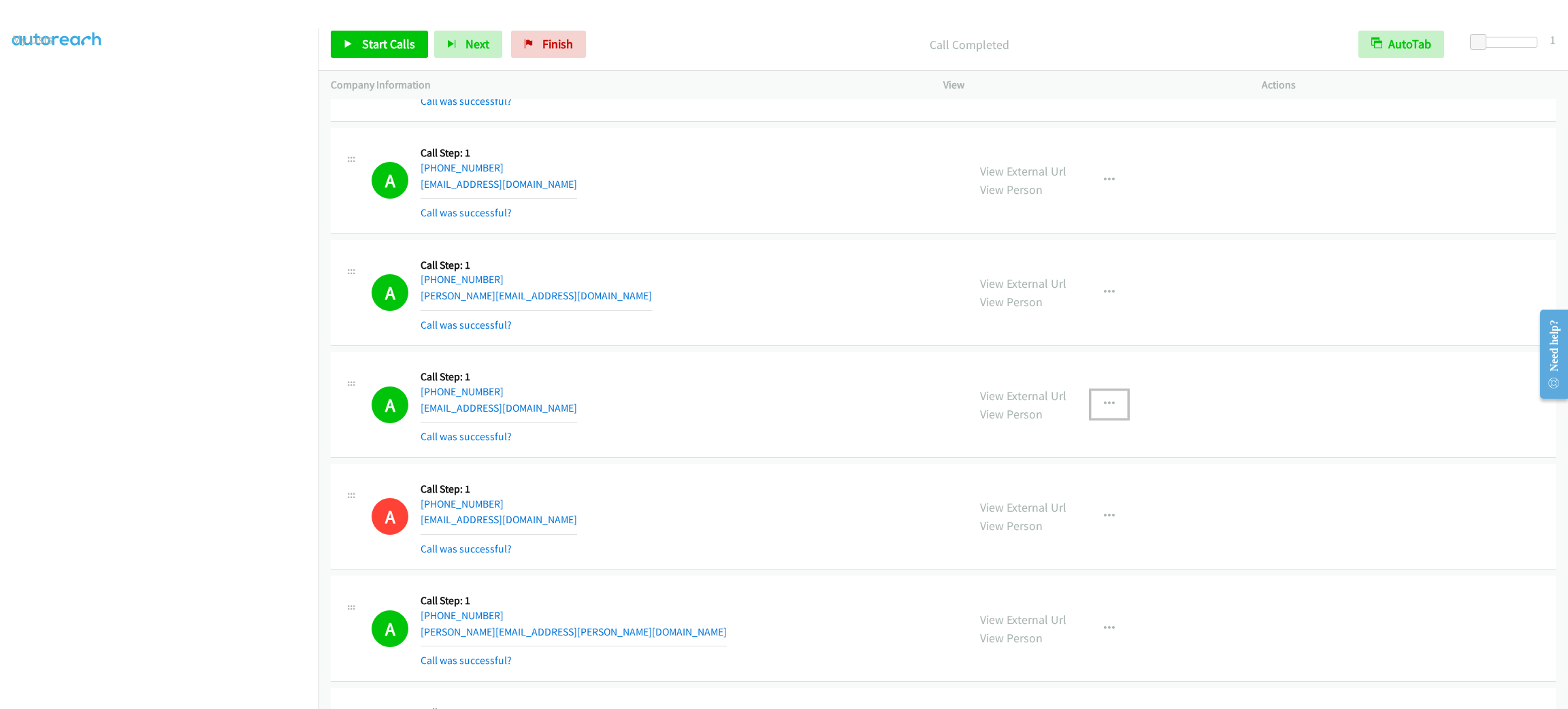
click at [1103, 408] on icon "button" at bounding box center [1108, 404] width 10 height 10
click at [1079, 521] on link "Add to do not call list" at bounding box center [1036, 520] width 181 height 27
click at [358, 31] on div "Start Calls Pause Next Finish Call Completed AutoTab AutoTab 1" at bounding box center [943, 44] width 1249 height 52
click at [360, 35] on link "Start Calls" at bounding box center [379, 44] width 98 height 27
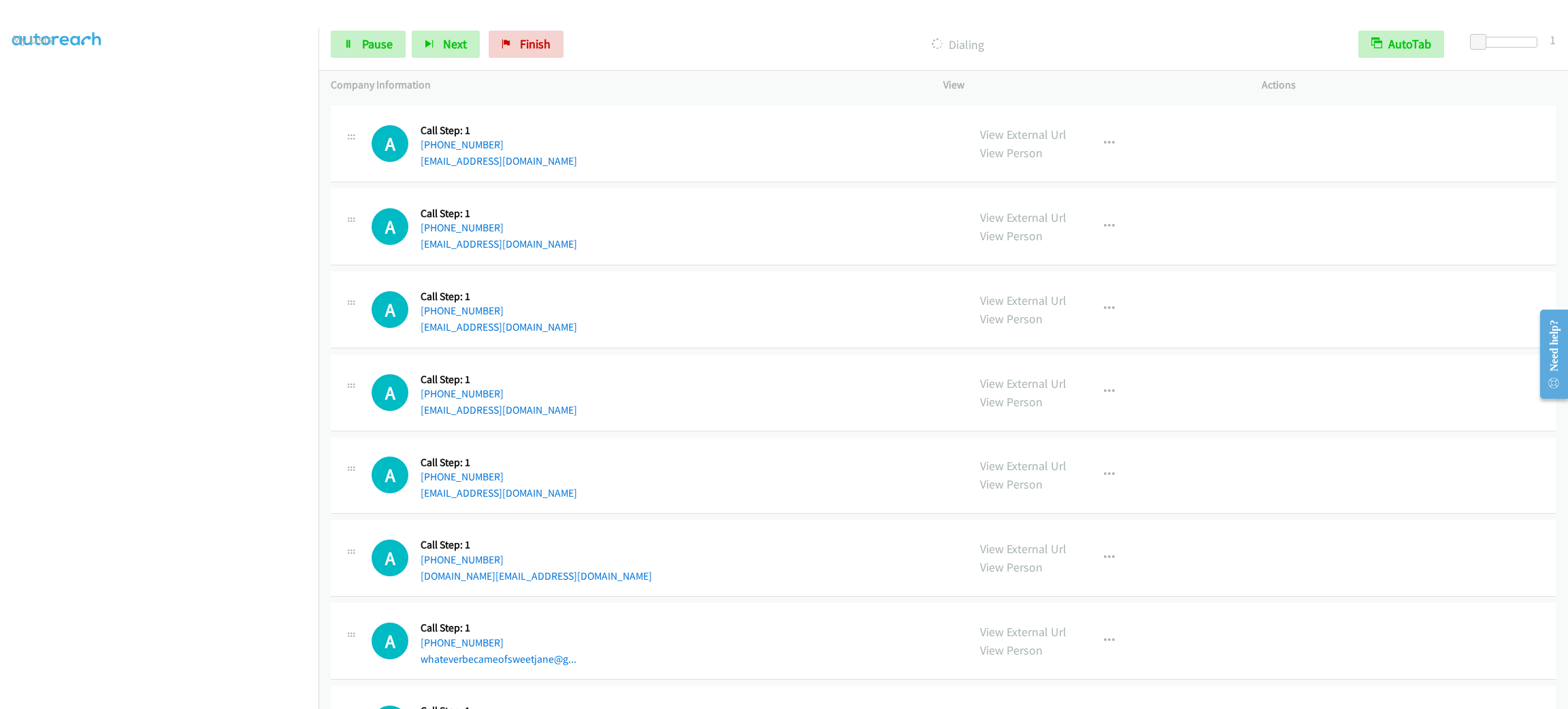
scroll to position [3225, 0]
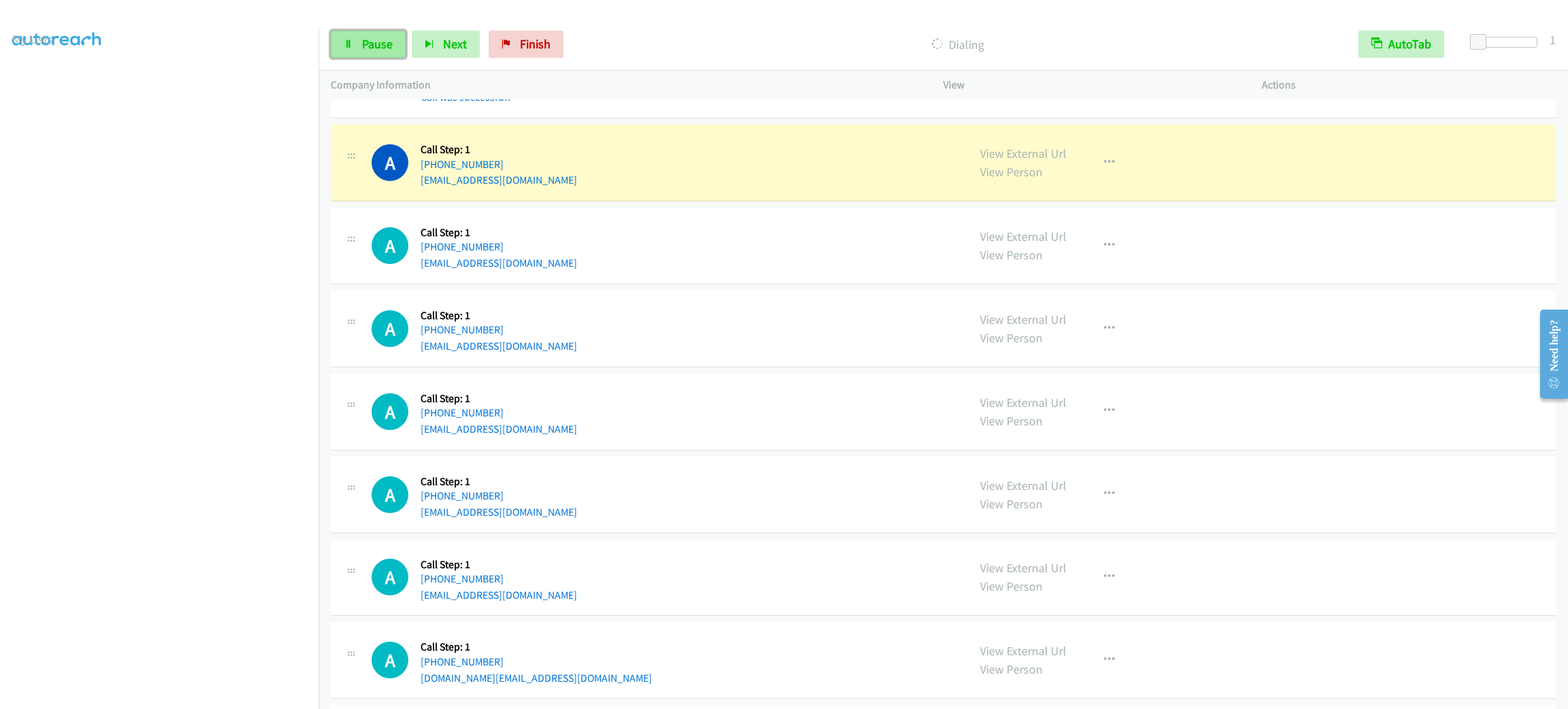
click at [378, 40] on span "Pause" at bounding box center [377, 44] width 30 height 16
